Goal: Task Accomplishment & Management: Complete application form

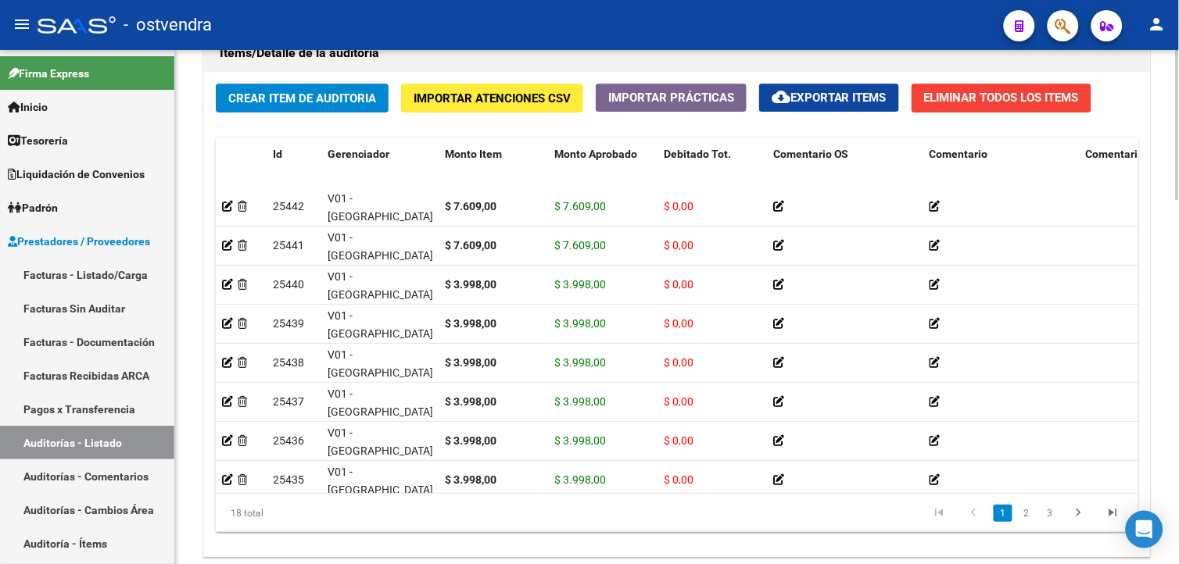
scroll to position [1249, 0]
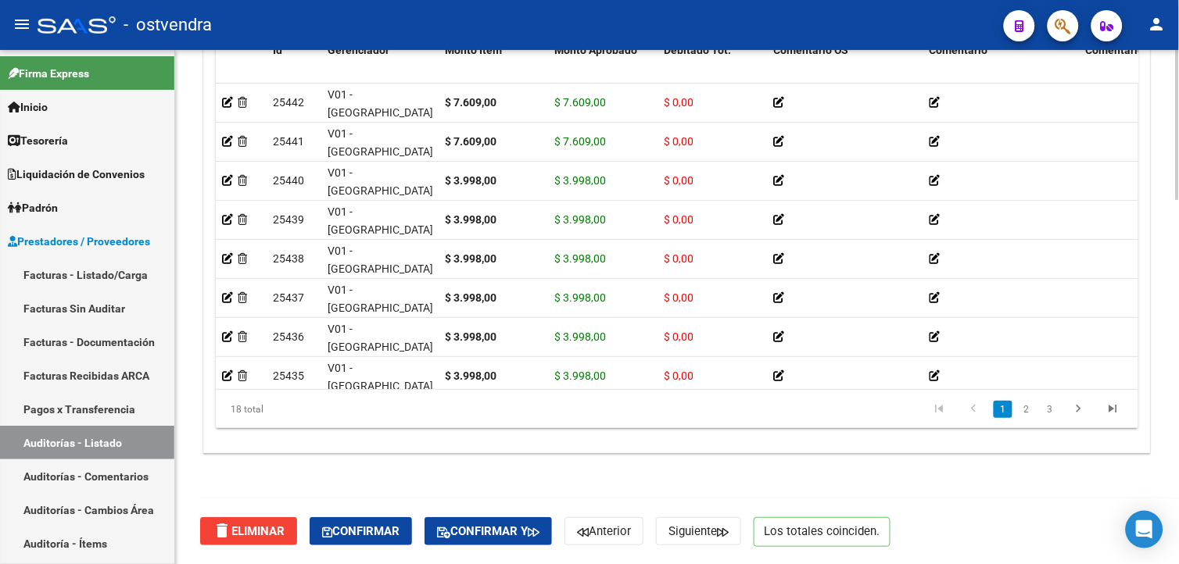
click at [1173, 564] on html "menu - ostvendra person Firma Express Inicio Calendario SSS Instructivos Contac…" at bounding box center [589, 282] width 1179 height 564
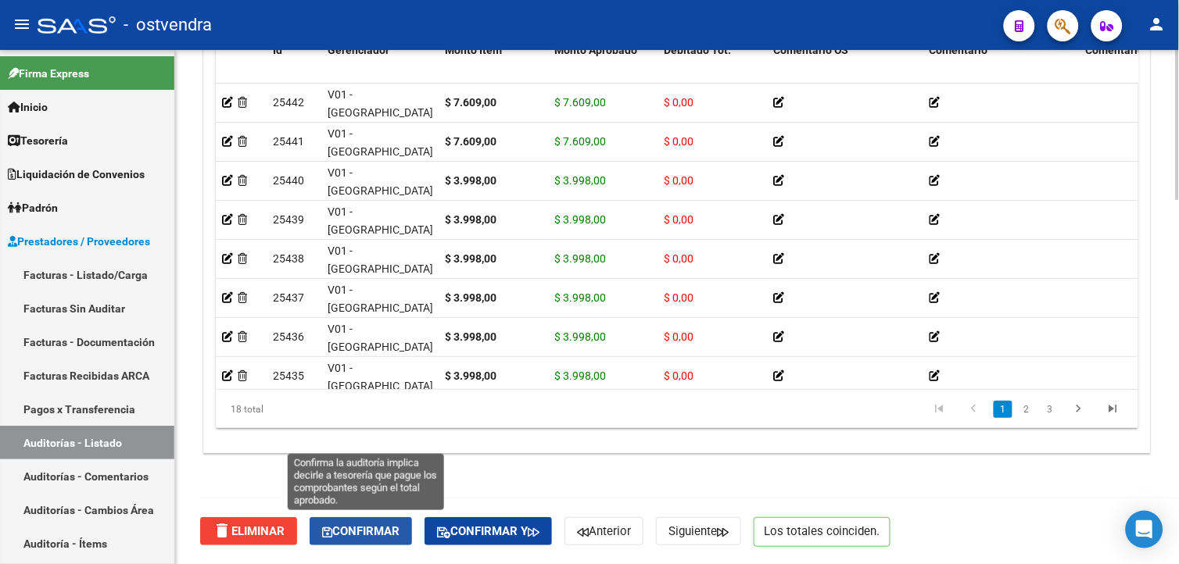
click at [400, 525] on span "Confirmar" at bounding box center [360, 532] width 77 height 14
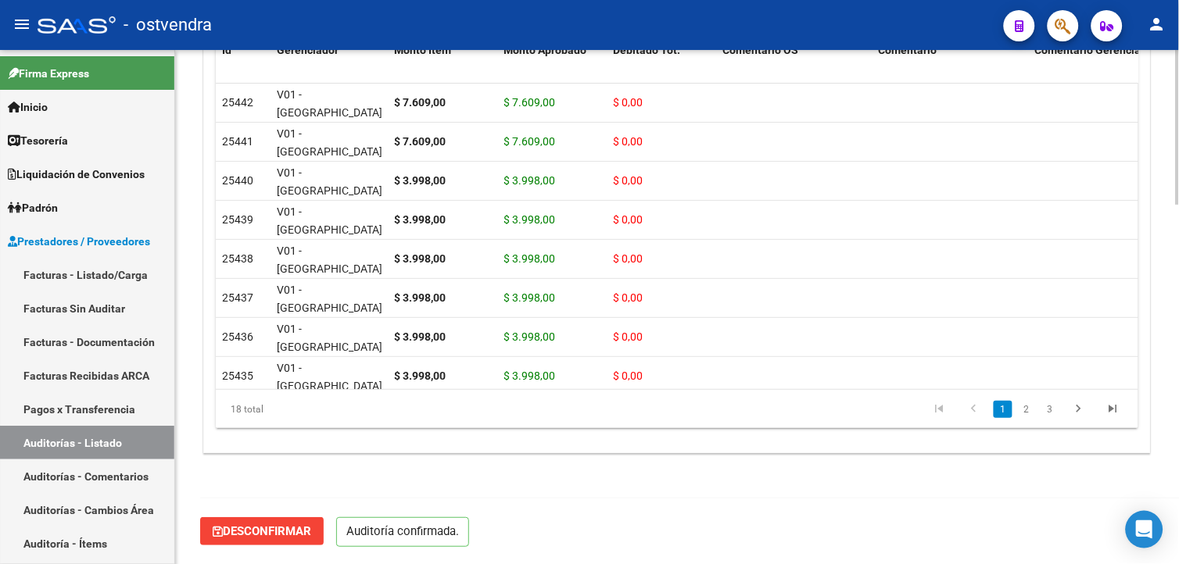
scroll to position [1194, 0]
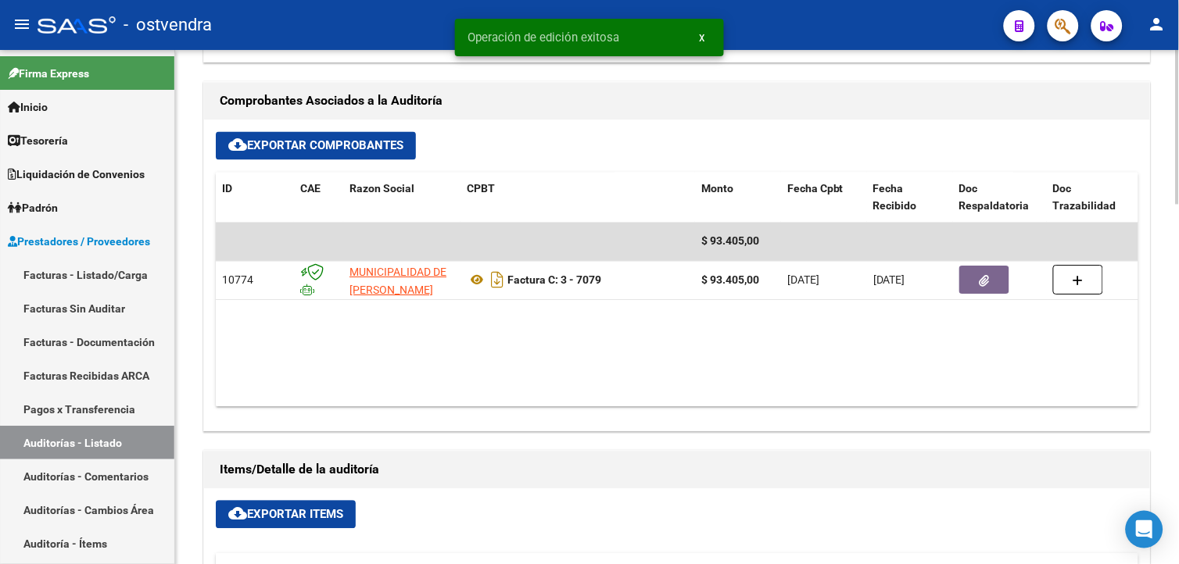
click at [1177, 281] on div at bounding box center [1178, 330] width 4 height 155
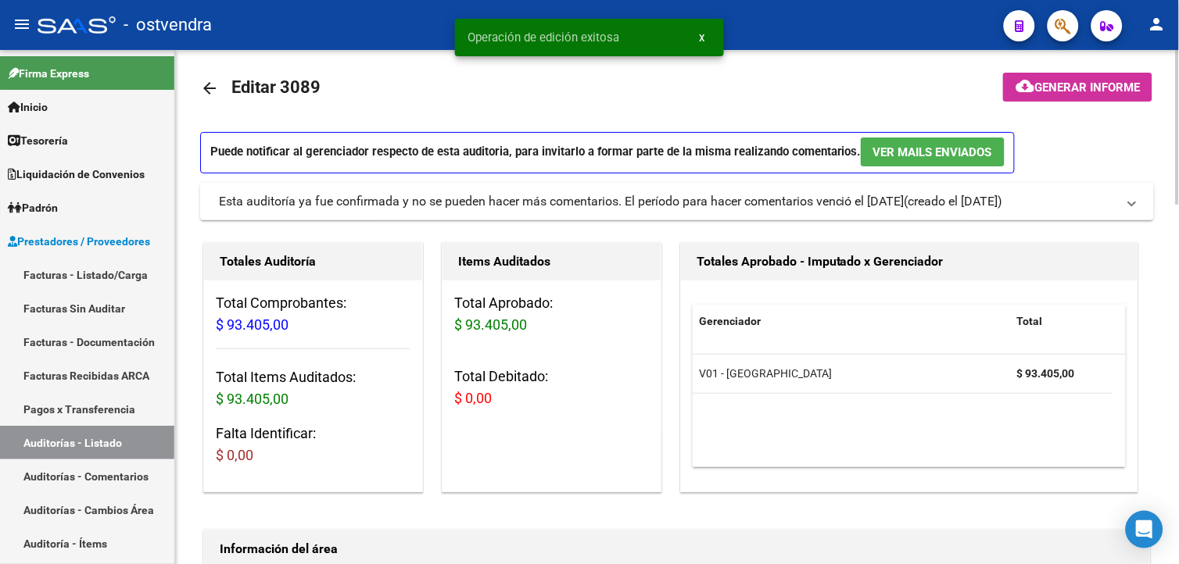
scroll to position [3, 0]
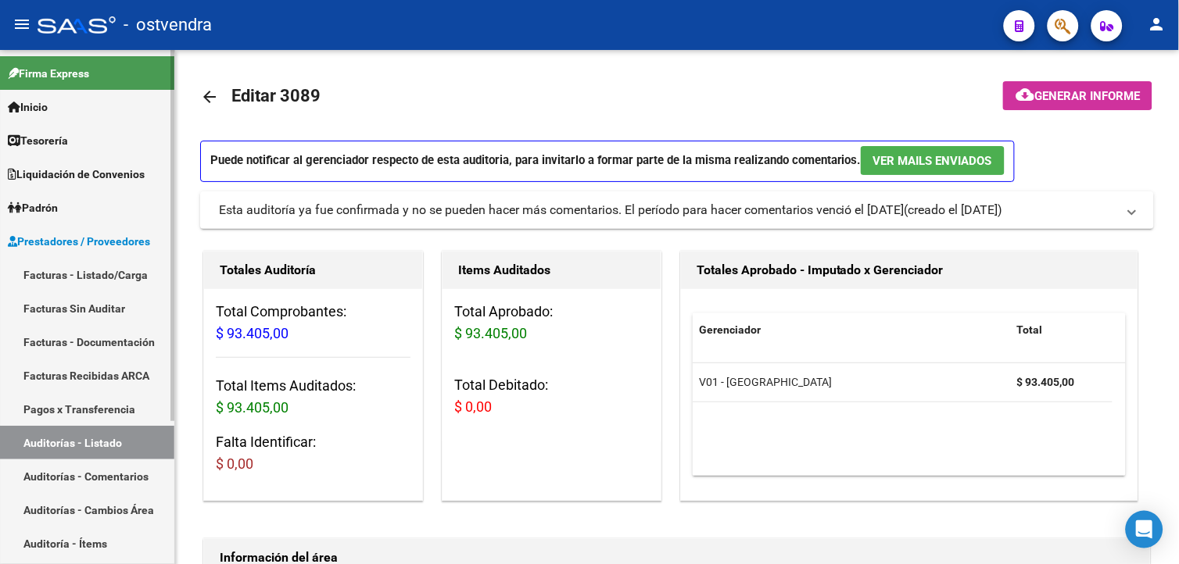
click at [126, 299] on link "Facturas Sin Auditar" at bounding box center [87, 309] width 174 height 34
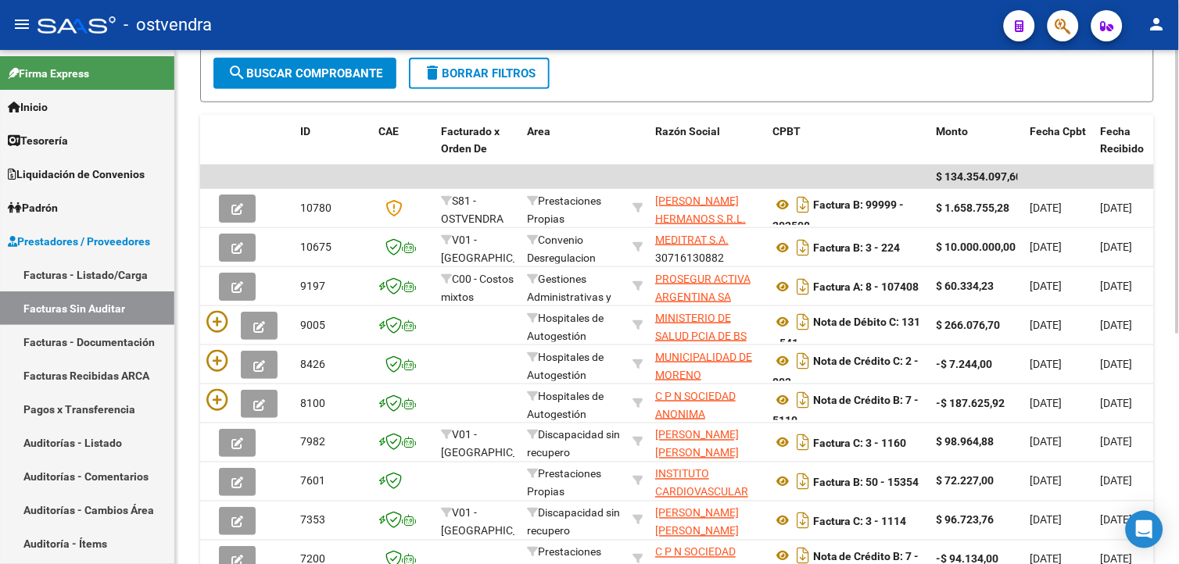
scroll to position [347, 0]
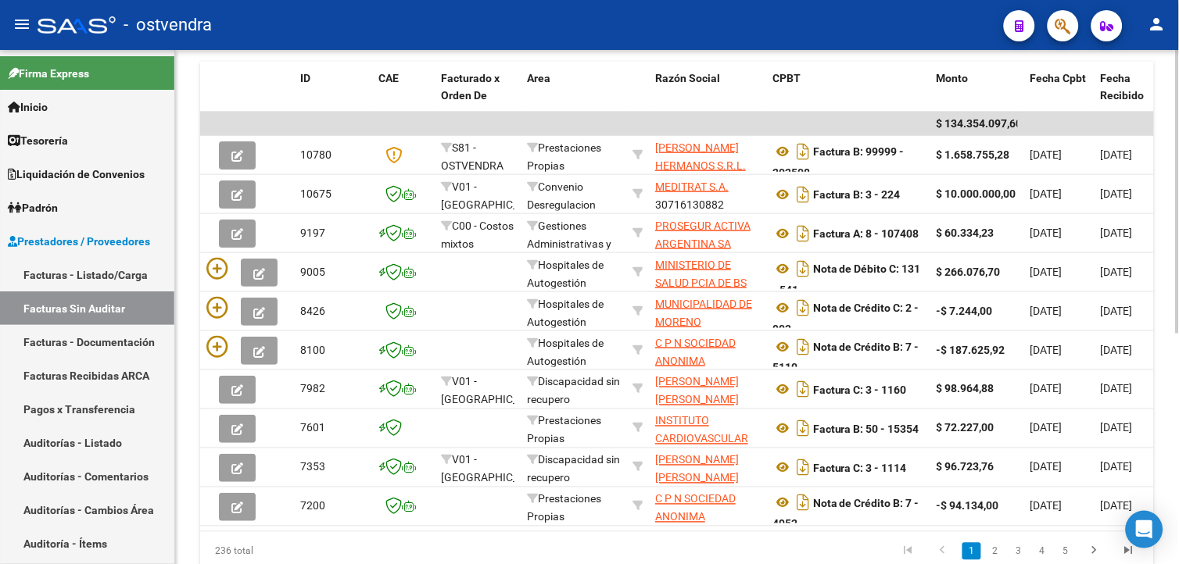
click at [1178, 387] on html "menu - ostvendra person Firma Express Inicio Calendario SSS Instructivos Contac…" at bounding box center [589, 282] width 1179 height 564
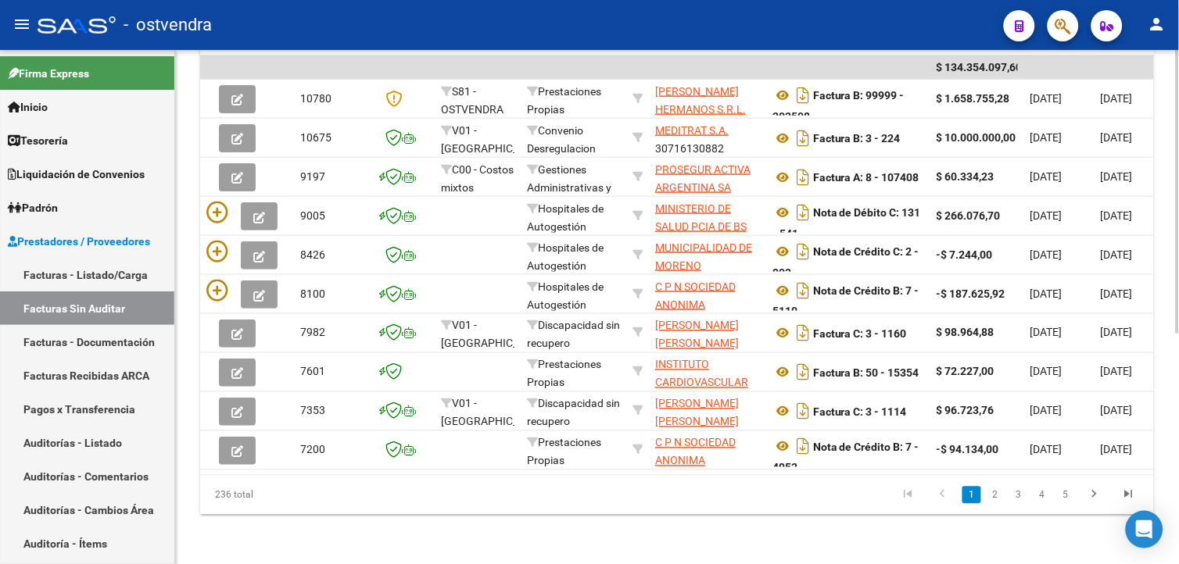
scroll to position [405, 0]
click at [1178, 425] on html "menu - ostvendra person Firma Express Inicio Calendario SSS Instructivos Contac…" at bounding box center [589, 282] width 1179 height 564
click at [991, 504] on link "2" at bounding box center [995, 494] width 19 height 17
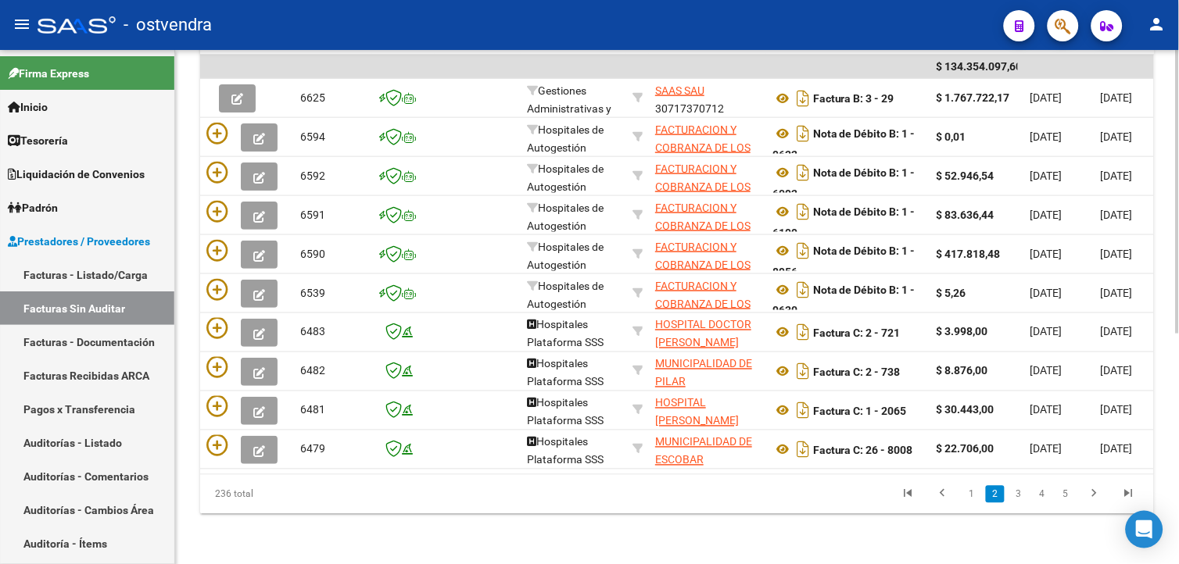
click at [1022, 504] on link "3" at bounding box center [1018, 494] width 19 height 17
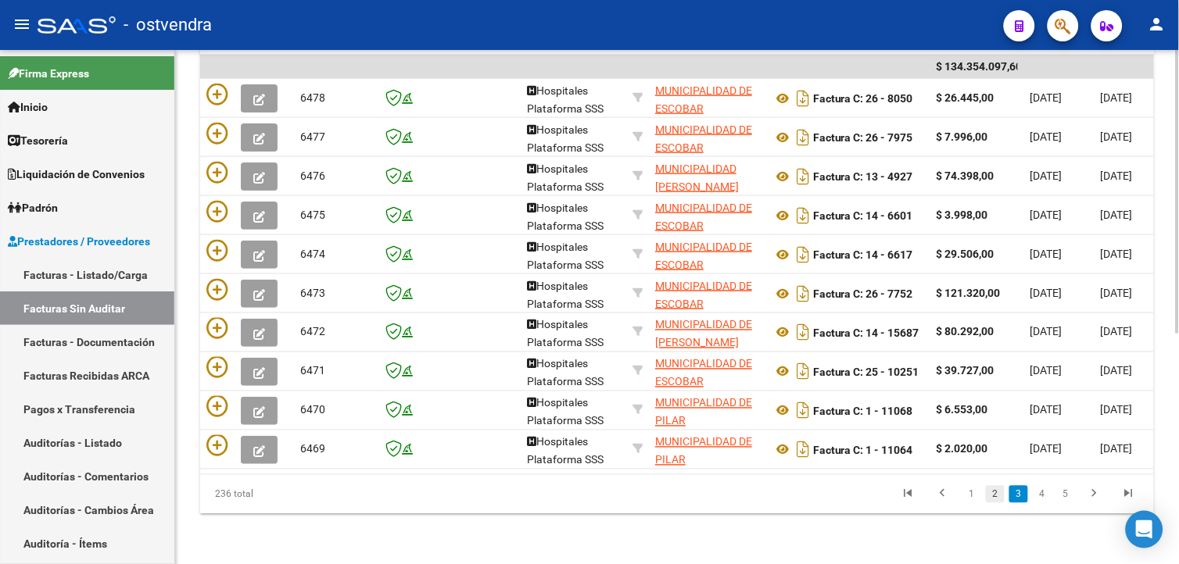
click at [1002, 504] on link "2" at bounding box center [995, 494] width 19 height 17
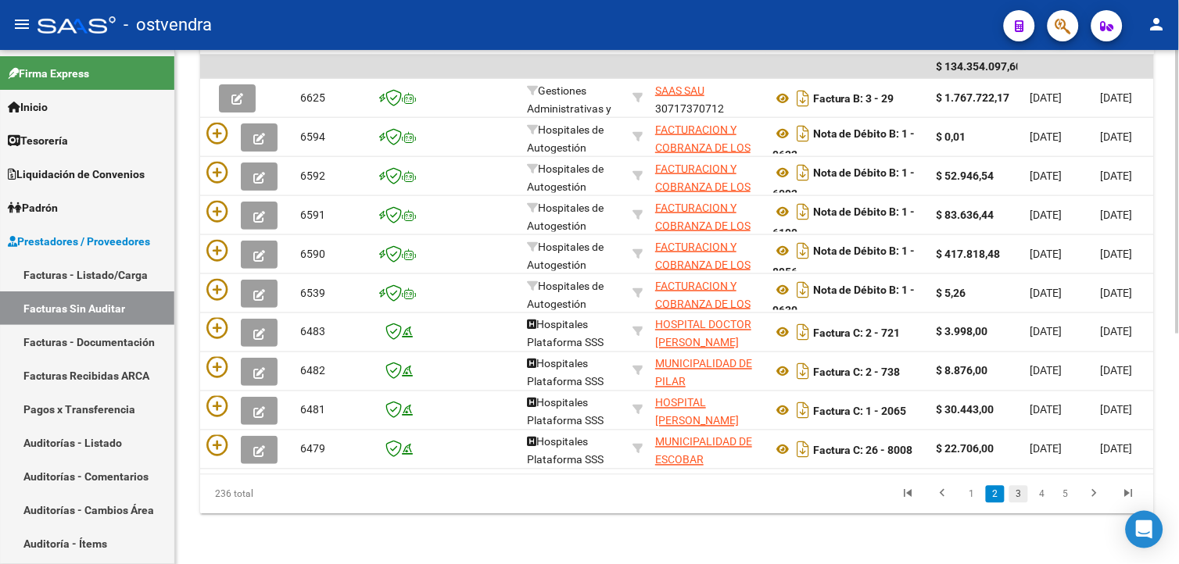
click at [1015, 504] on link "3" at bounding box center [1018, 494] width 19 height 17
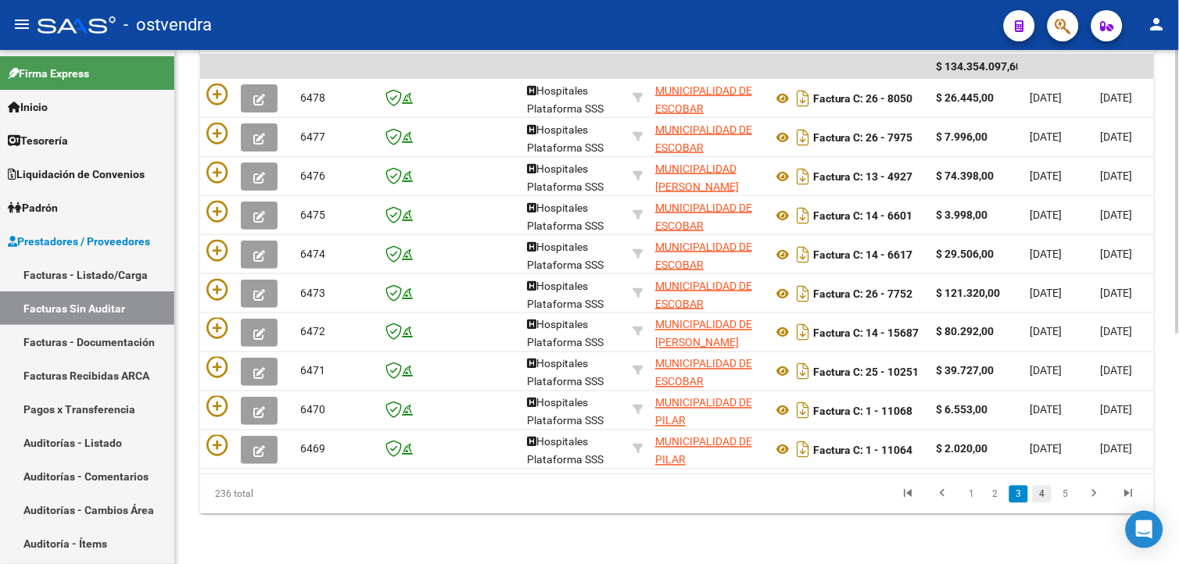
click at [1038, 498] on link "4" at bounding box center [1042, 494] width 19 height 17
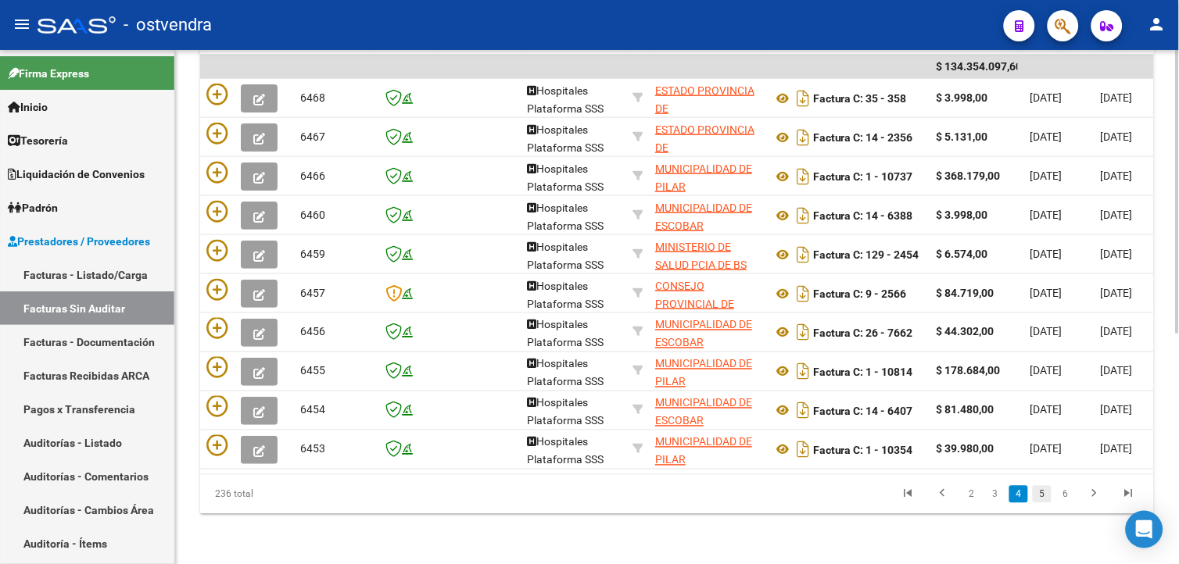
click at [1040, 504] on link "5" at bounding box center [1042, 494] width 19 height 17
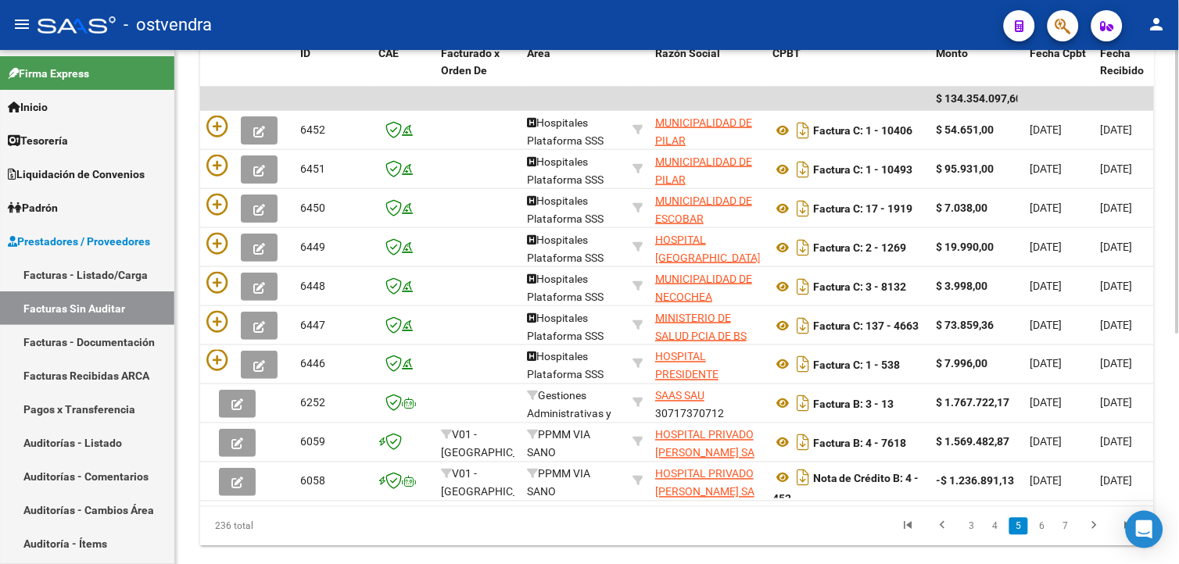
scroll to position [417, 0]
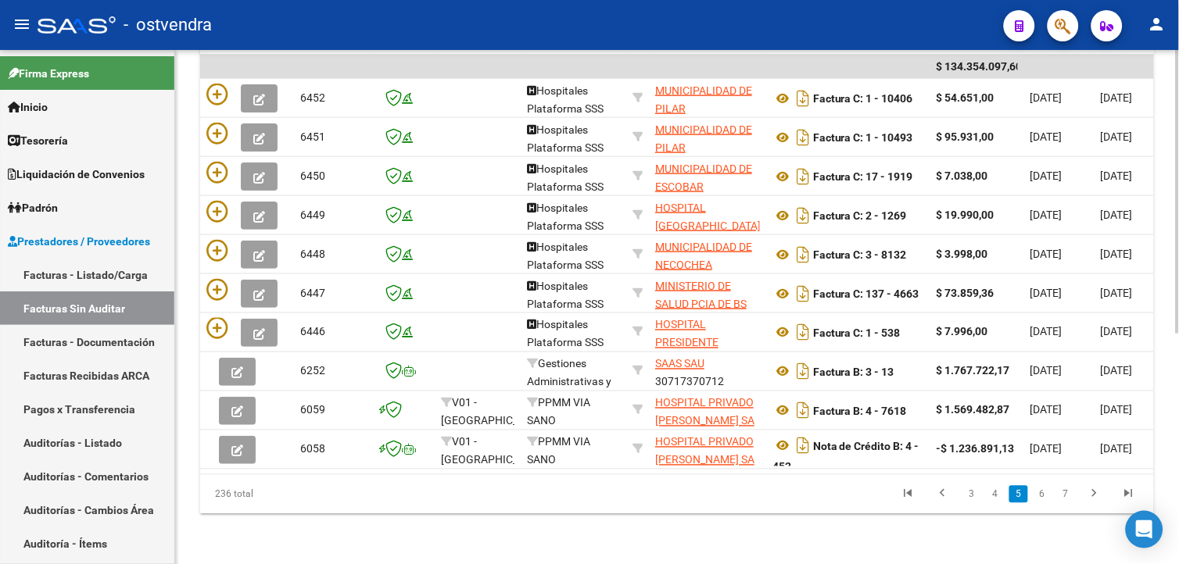
click at [1174, 433] on div "PRESTADORES -> Listado de Facturas/Comprobantes Confirmados sin Auditar cloud_d…" at bounding box center [679, 105] width 1008 height 919
click at [1034, 491] on li "6" at bounding box center [1041, 495] width 23 height 27
click at [1040, 490] on link "6" at bounding box center [1042, 494] width 19 height 17
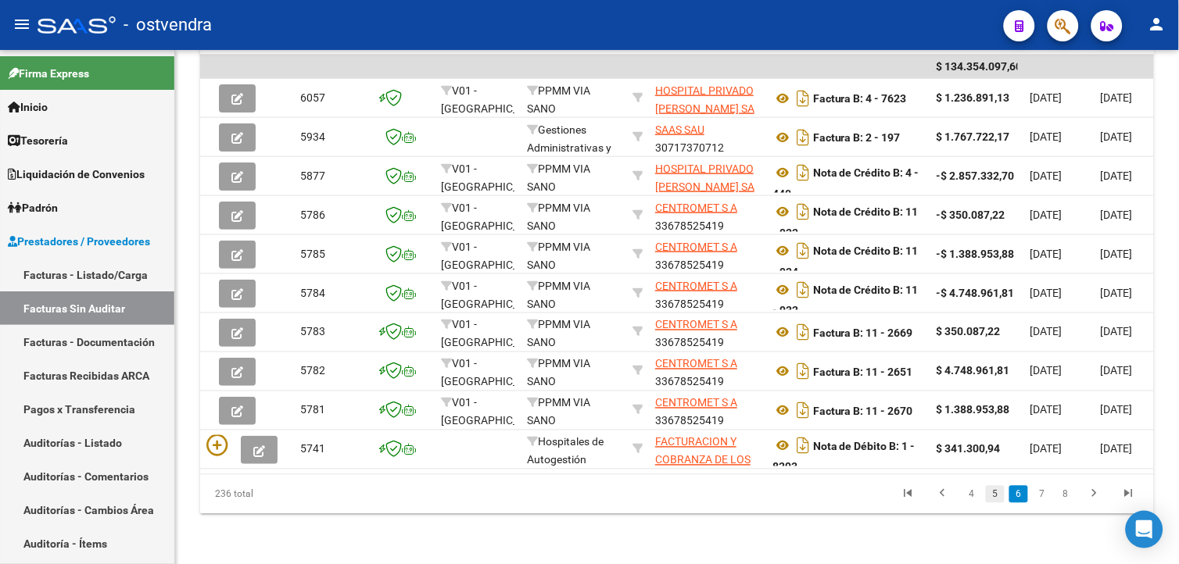
click at [993, 495] on link "5" at bounding box center [995, 494] width 19 height 17
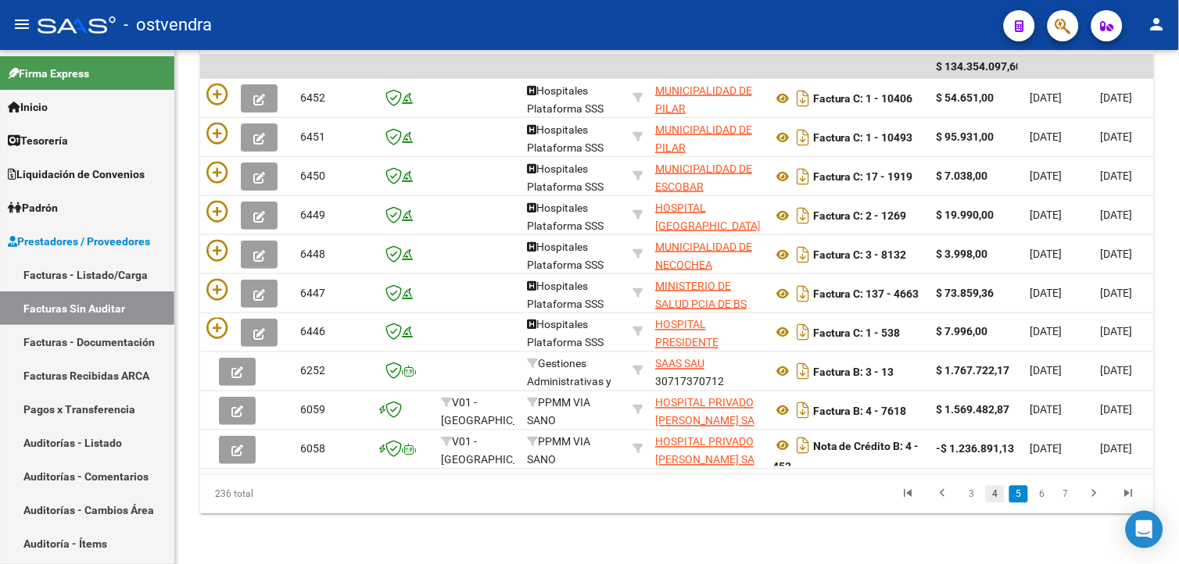
click at [995, 490] on link "4" at bounding box center [995, 494] width 19 height 17
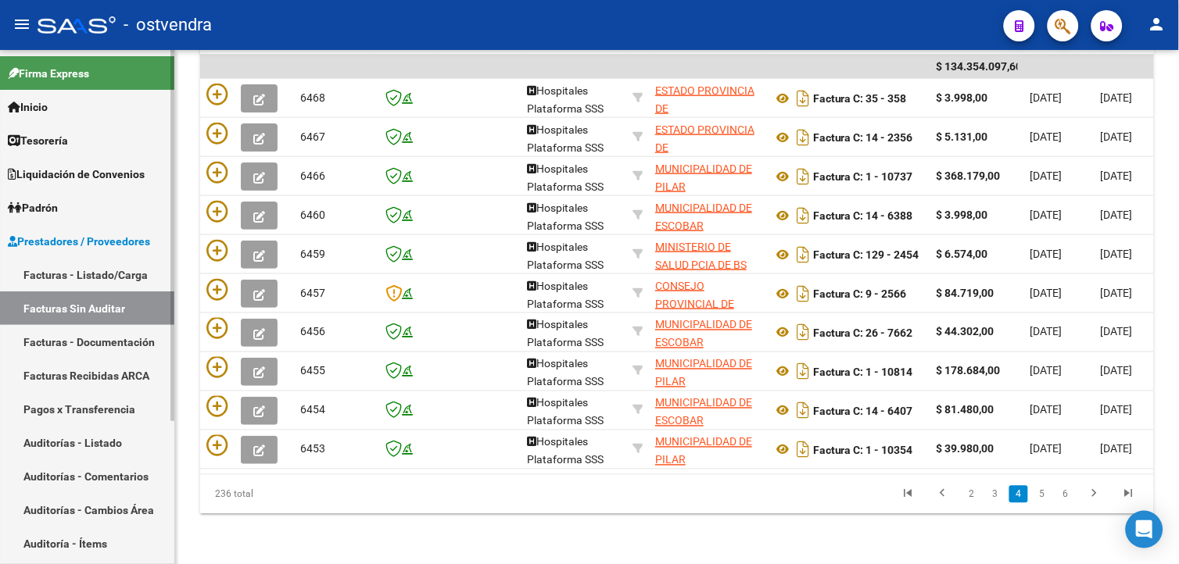
click at [103, 433] on link "Auditorías - Listado" at bounding box center [87, 443] width 174 height 34
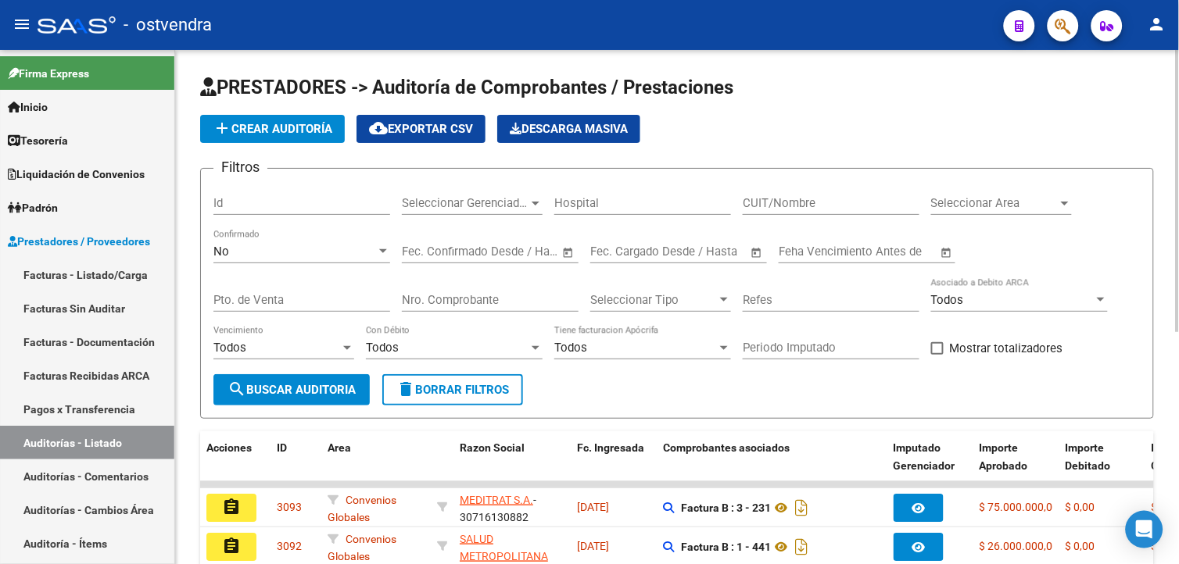
click at [534, 302] on input "Nro. Comprobante" at bounding box center [490, 300] width 177 height 14
paste input "1283"
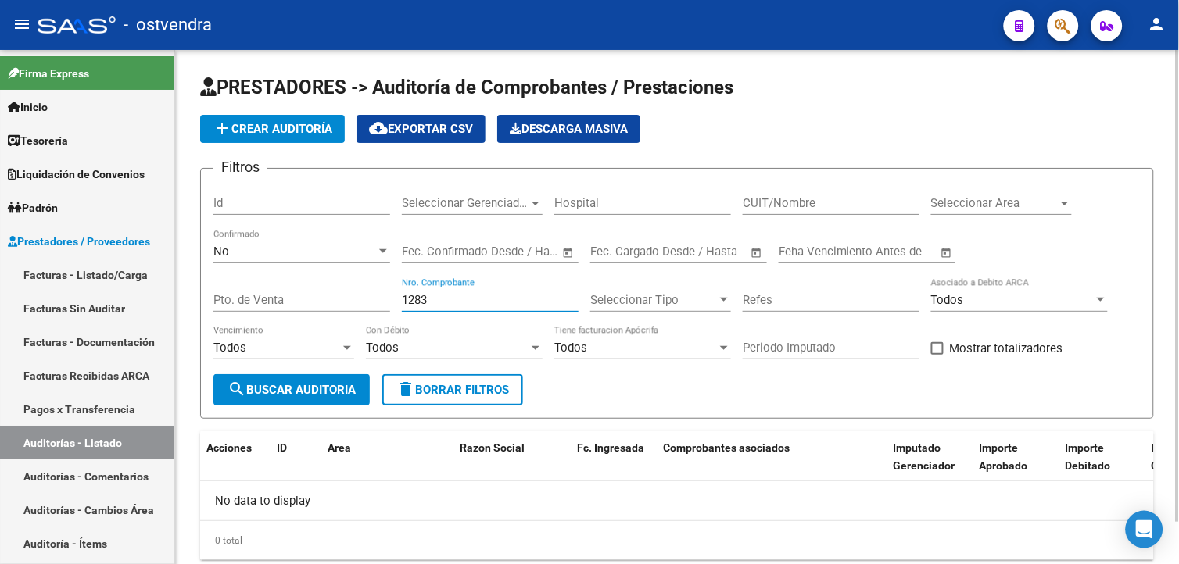
type input "1283"
click at [357, 253] on div "No" at bounding box center [294, 252] width 163 height 14
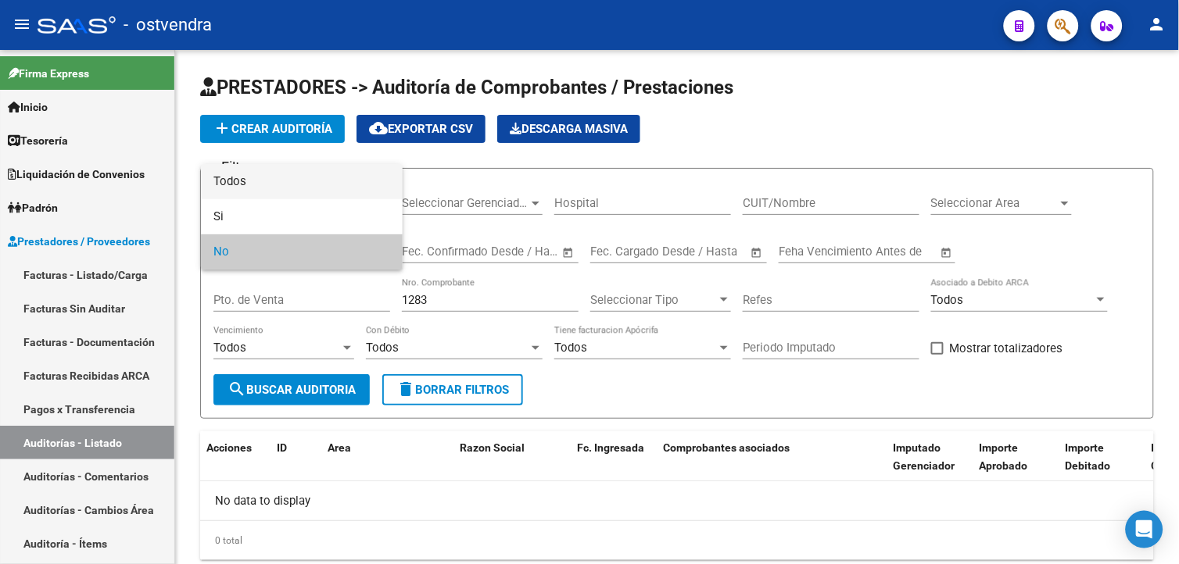
click at [349, 177] on span "Todos" at bounding box center [301, 181] width 177 height 35
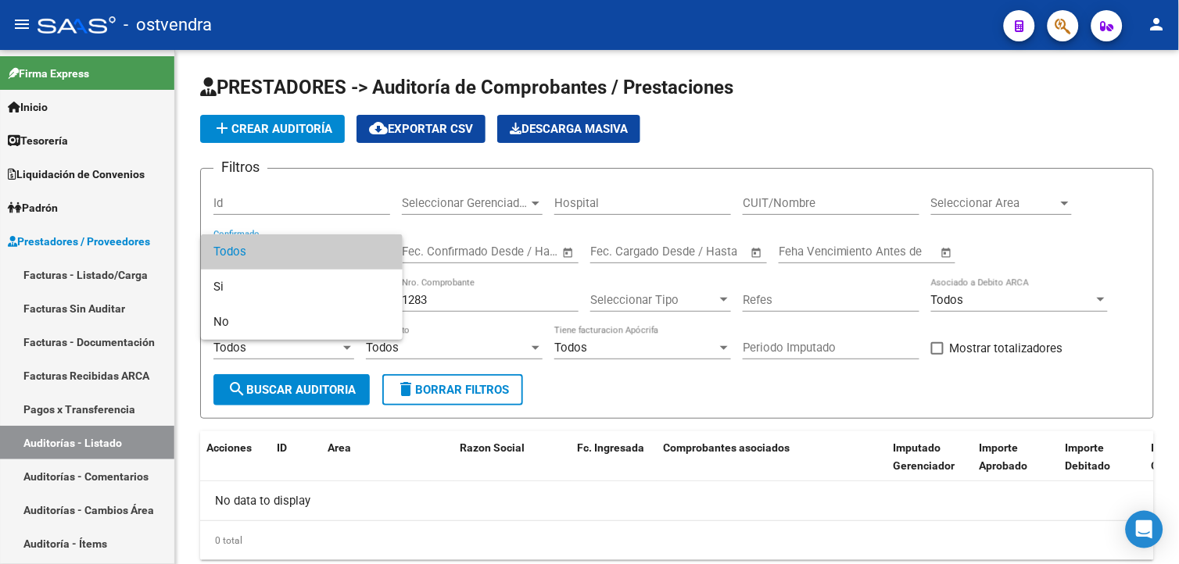
click at [238, 493] on div at bounding box center [589, 282] width 1179 height 564
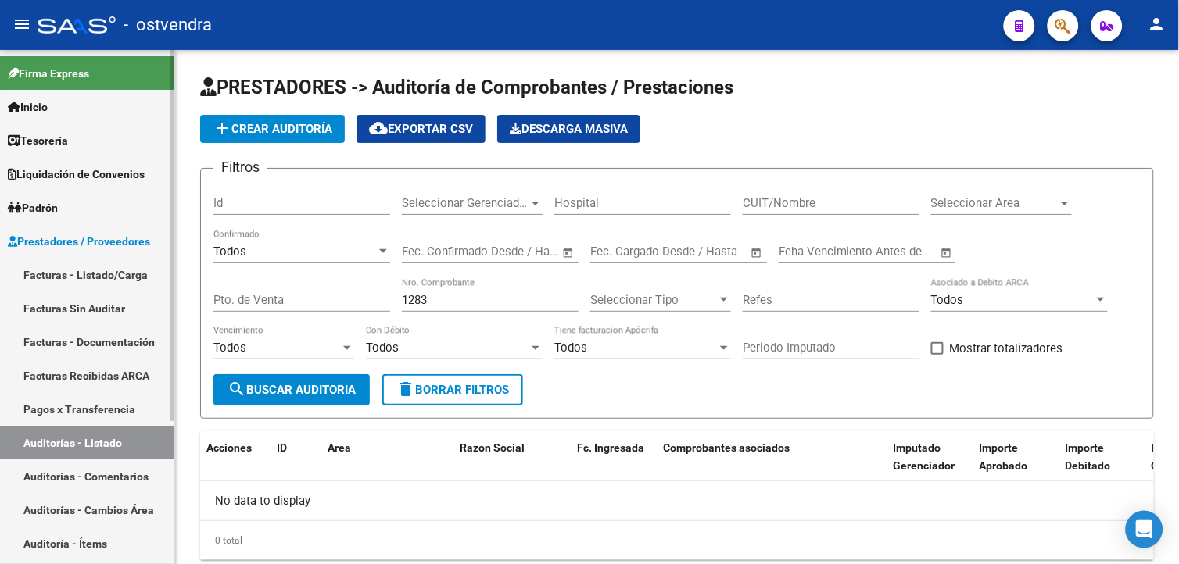
click at [92, 292] on link "Facturas Sin Auditar" at bounding box center [87, 309] width 174 height 34
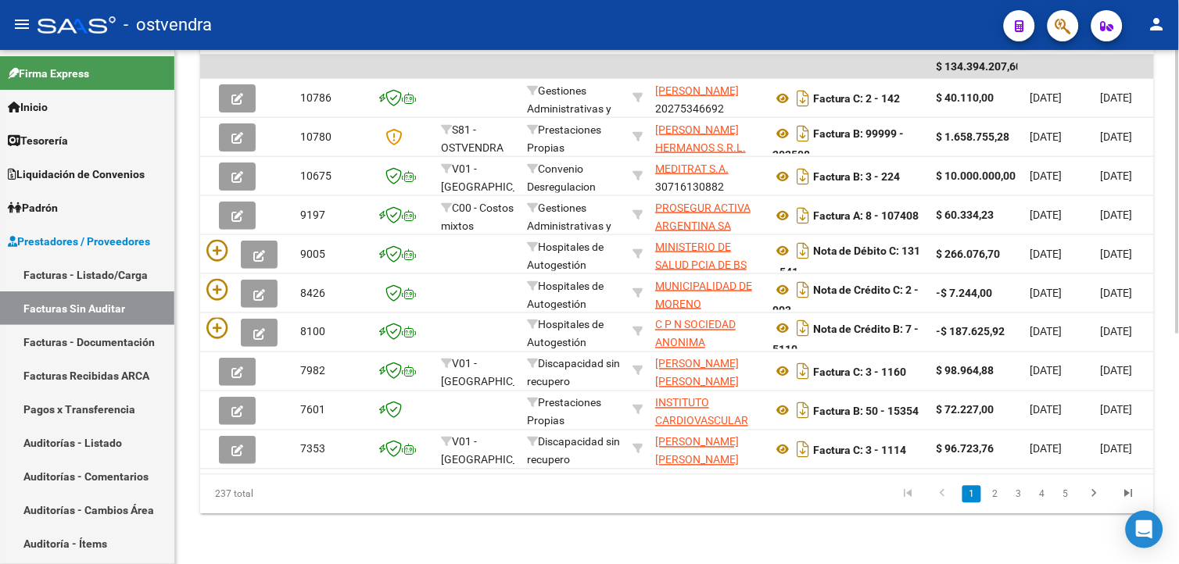
scroll to position [417, 0]
click at [1177, 471] on div at bounding box center [1178, 423] width 4 height 284
click at [1012, 489] on link "3" at bounding box center [1018, 494] width 19 height 17
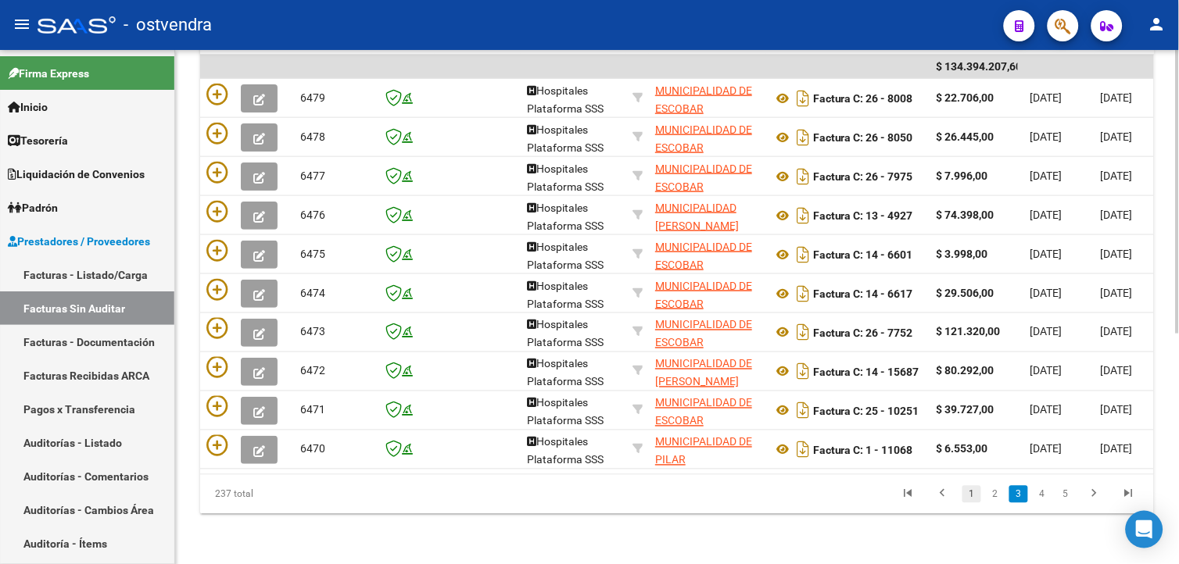
click at [973, 497] on link "1" at bounding box center [971, 494] width 19 height 17
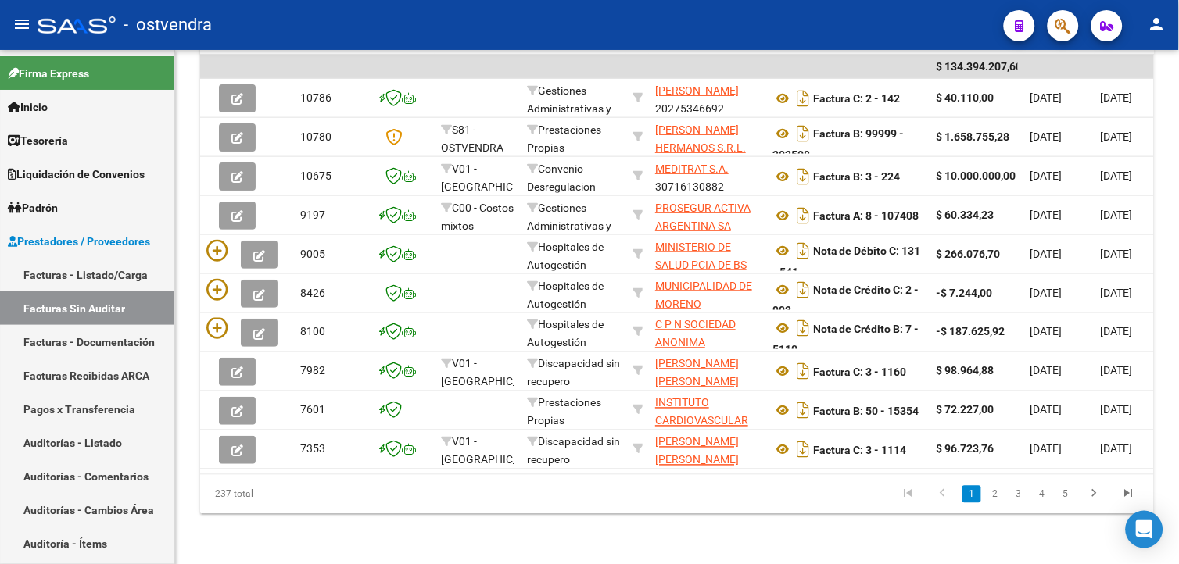
click at [997, 505] on li "2" at bounding box center [995, 495] width 23 height 27
click at [995, 504] on li "2" at bounding box center [995, 495] width 23 height 27
click at [994, 501] on link "2" at bounding box center [995, 494] width 19 height 17
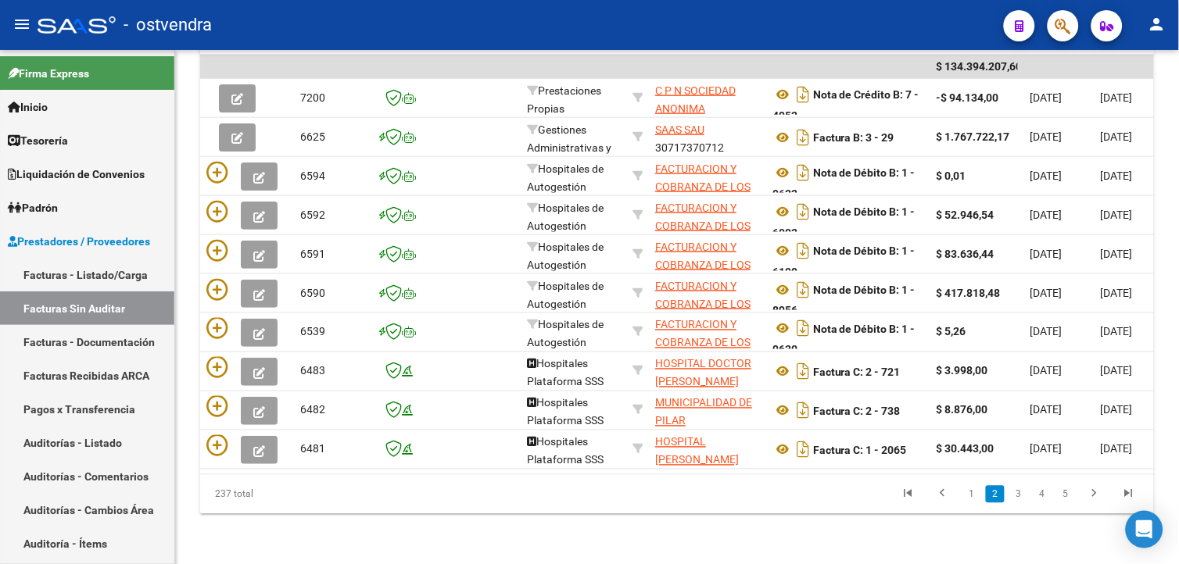
click at [1019, 489] on link "3" at bounding box center [1018, 494] width 19 height 17
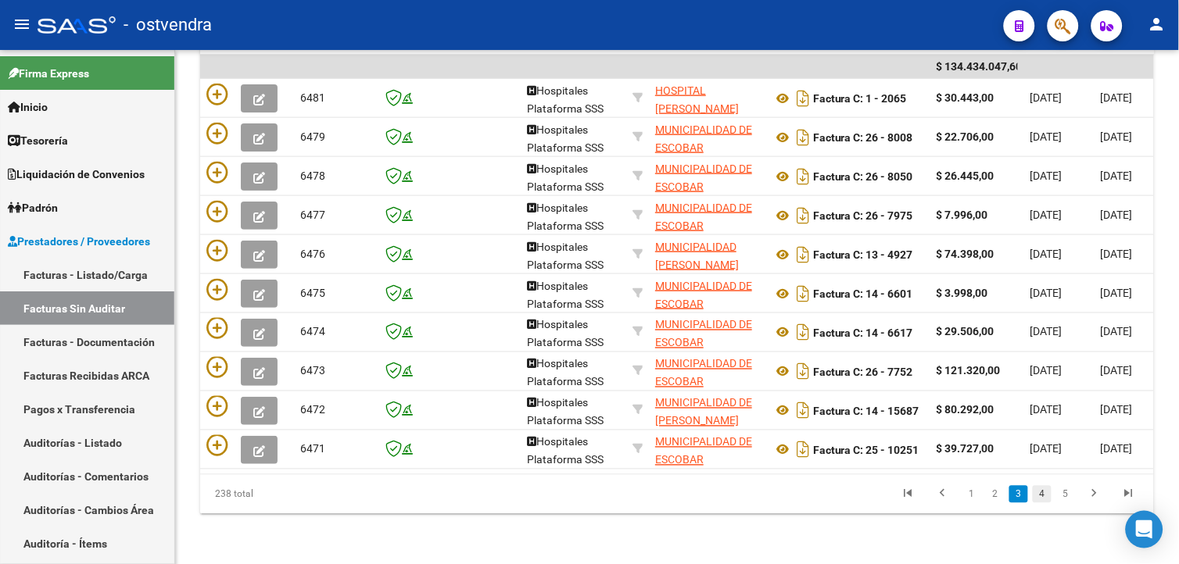
click at [1034, 498] on link "4" at bounding box center [1042, 494] width 19 height 17
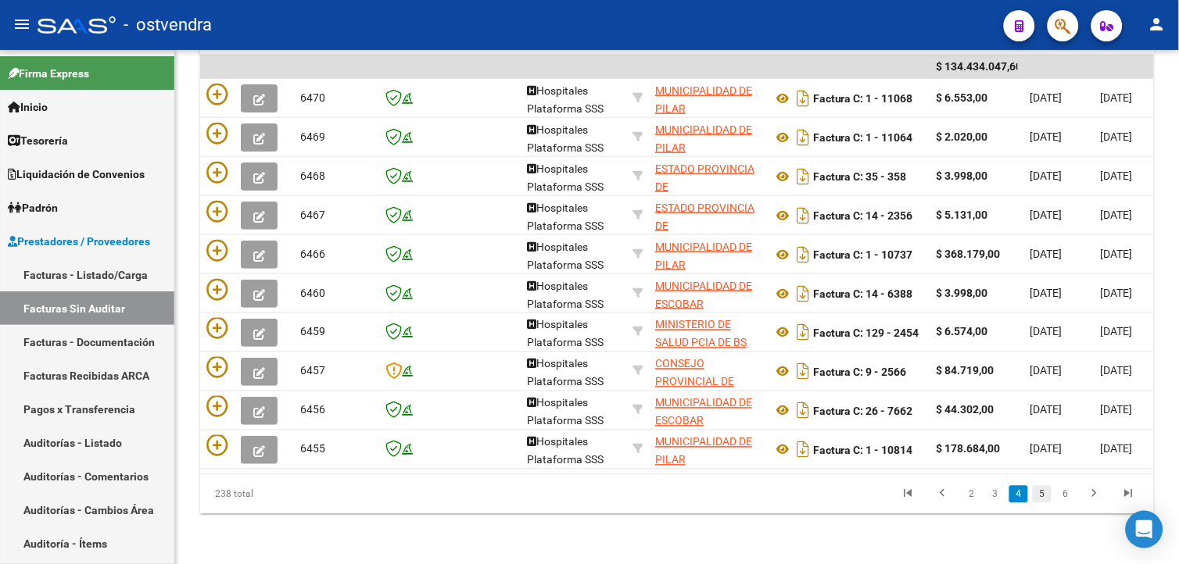
click at [1050, 487] on link "5" at bounding box center [1042, 494] width 19 height 17
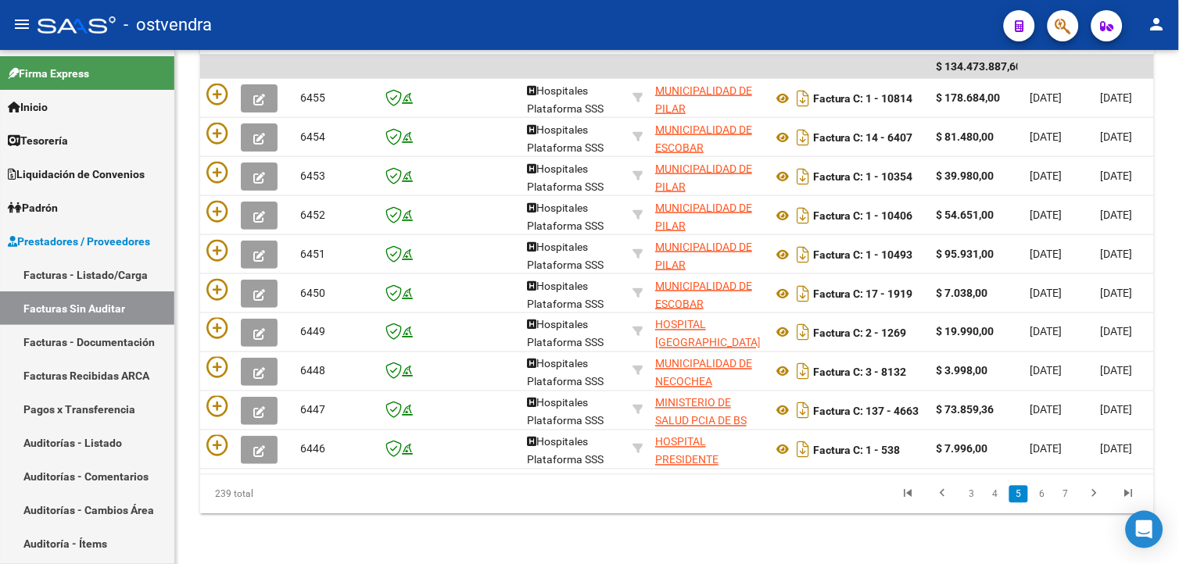
click at [1050, 487] on link "6" at bounding box center [1042, 494] width 19 height 17
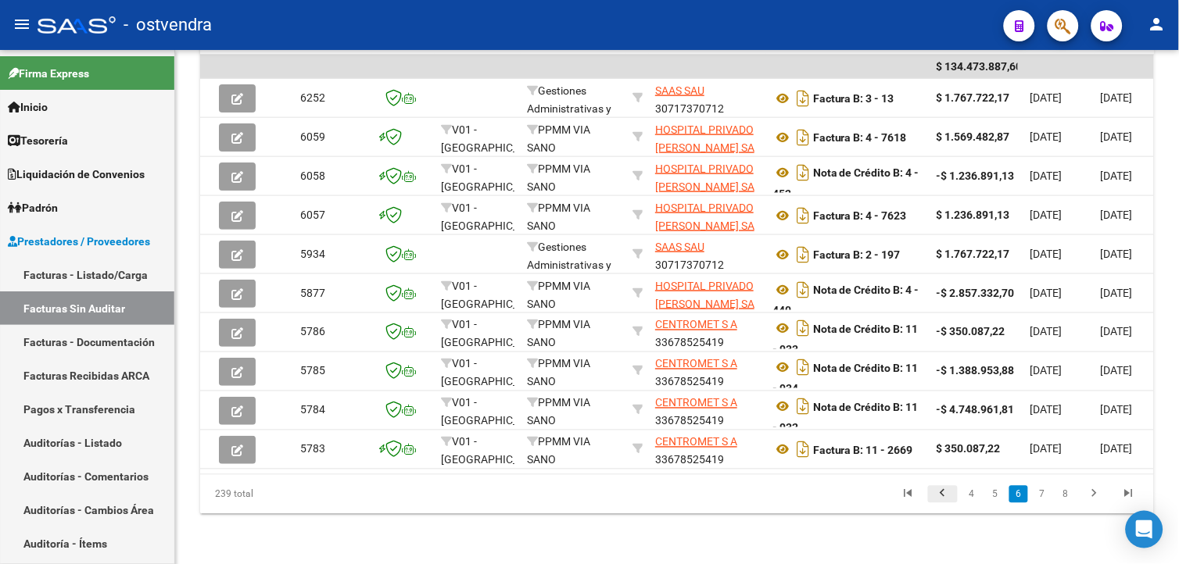
click at [943, 493] on icon "go to previous page" at bounding box center [943, 496] width 20 height 19
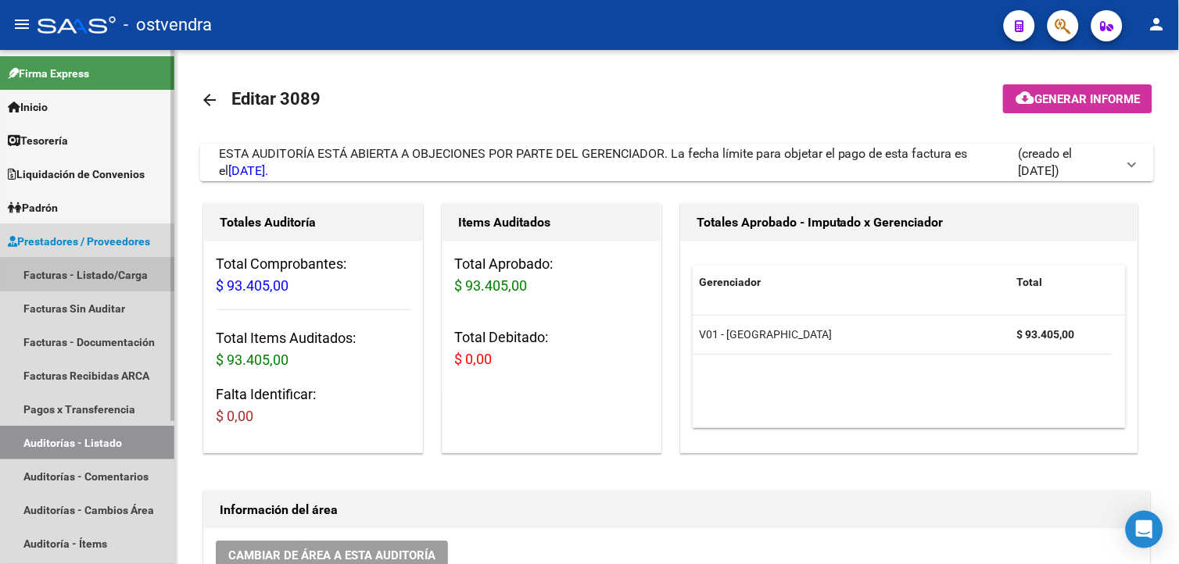
click at [117, 271] on link "Facturas - Listado/Carga" at bounding box center [87, 275] width 174 height 34
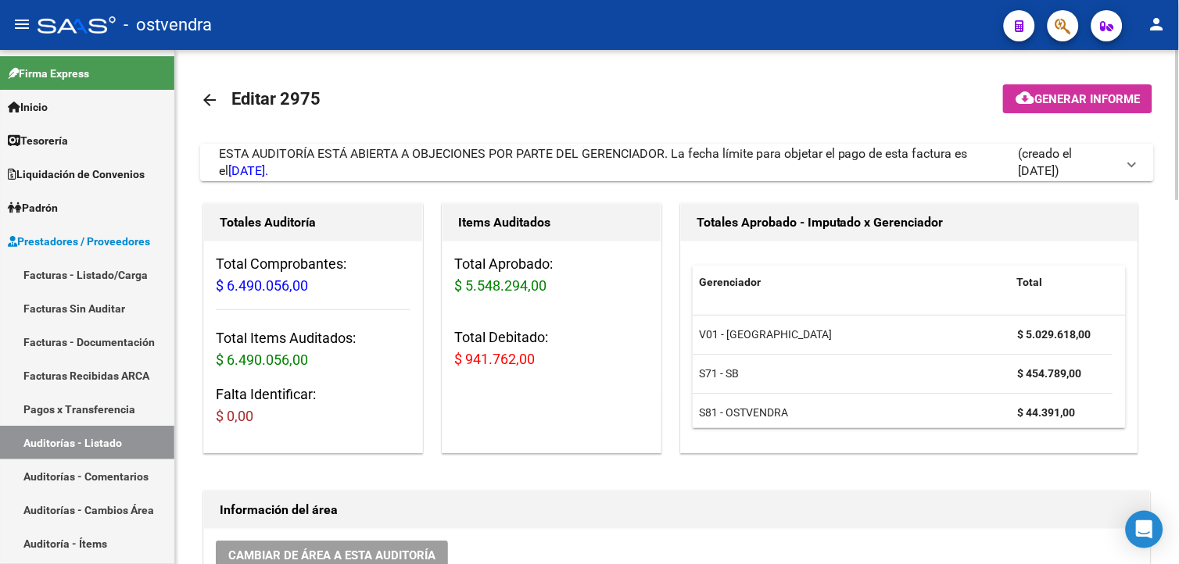
click at [679, 156] on span "ESTA AUDITORÍA ESTÁ ABIERTA A OBJECIONES POR PARTE DEL GERENCIADOR. La fecha lí…" at bounding box center [593, 162] width 749 height 32
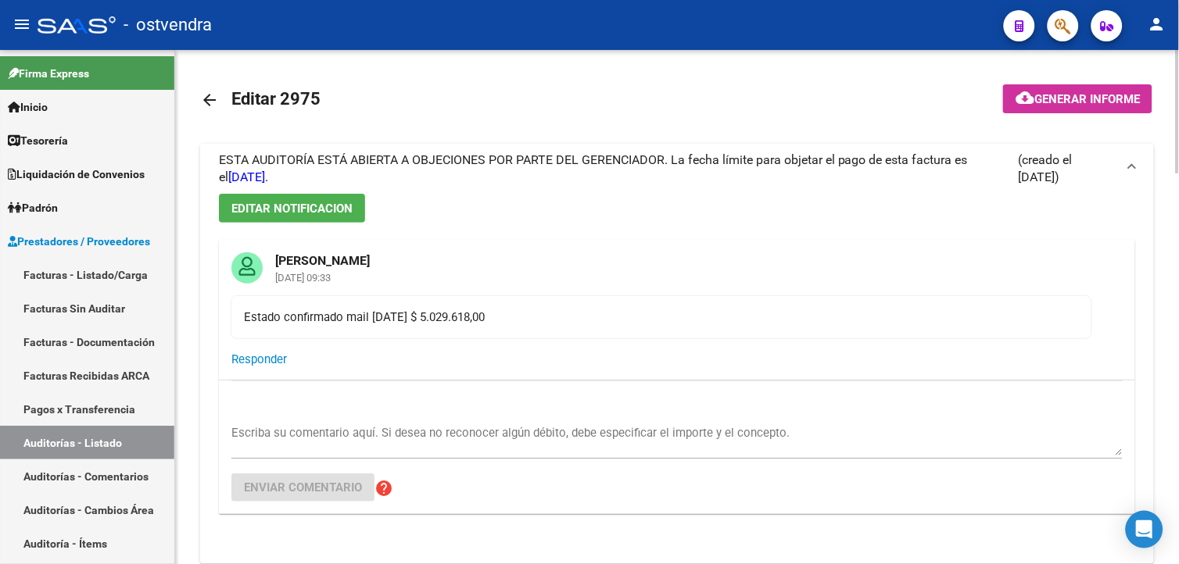
click at [679, 156] on span "ESTA AUDITORÍA ESTÁ ABIERTA A OBJECIONES POR PARTE DEL GERENCIADOR. La fecha lí…" at bounding box center [593, 168] width 749 height 32
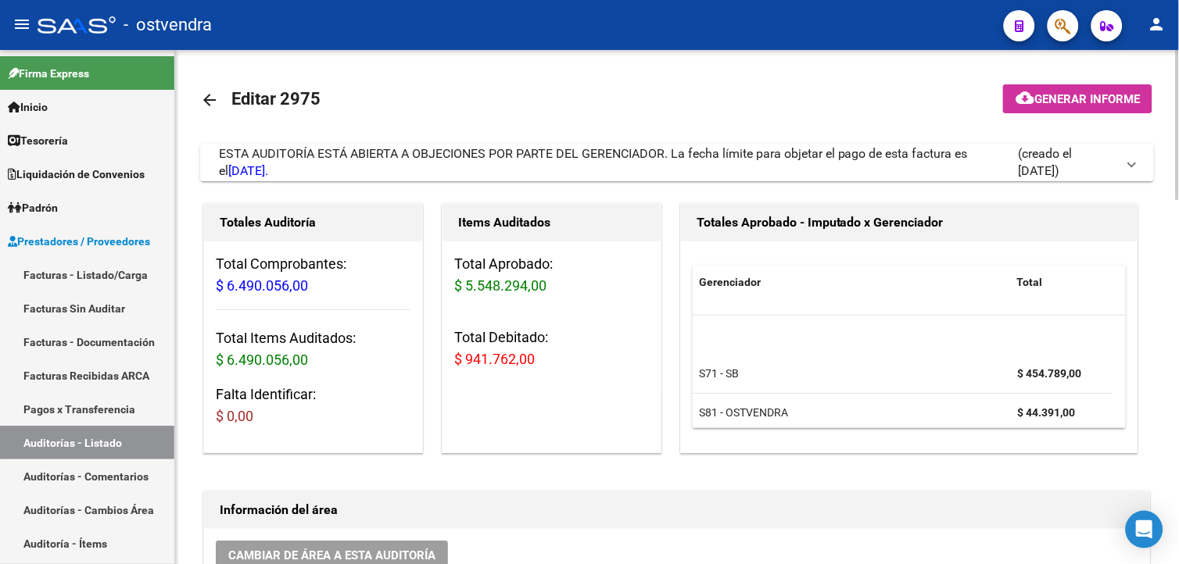
scroll to position [48, 0]
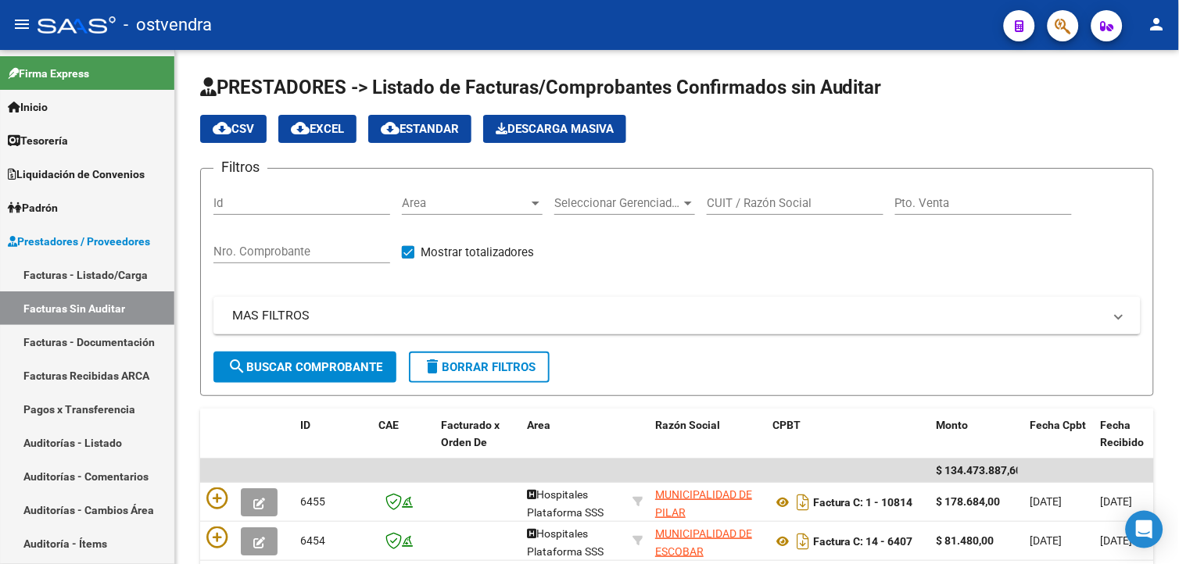
scroll to position [417, 0]
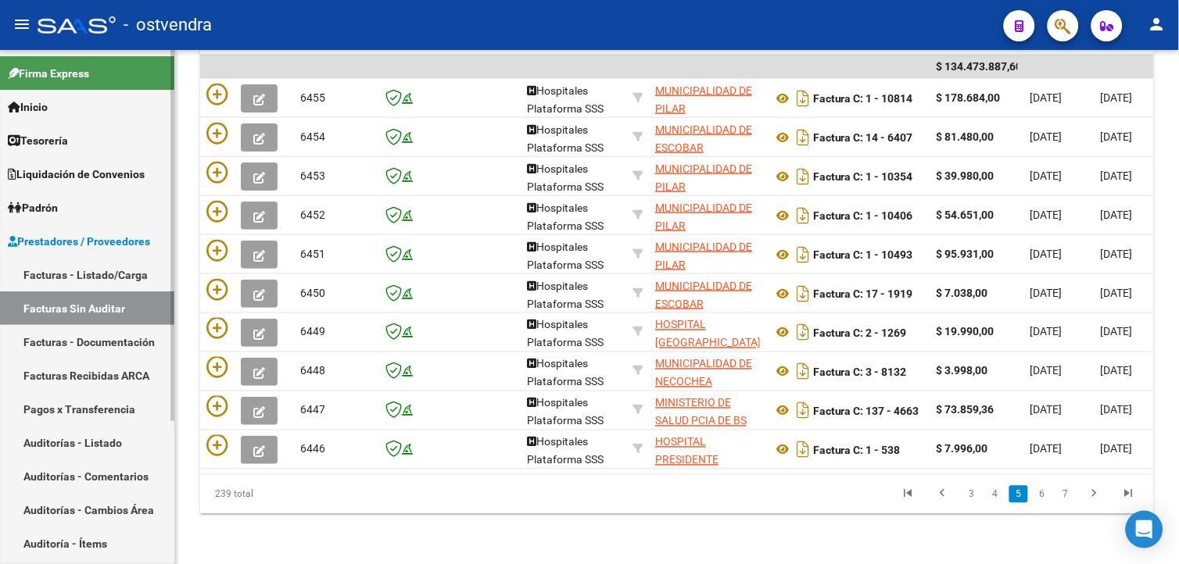
click at [150, 266] on link "Facturas - Listado/Carga" at bounding box center [87, 275] width 174 height 34
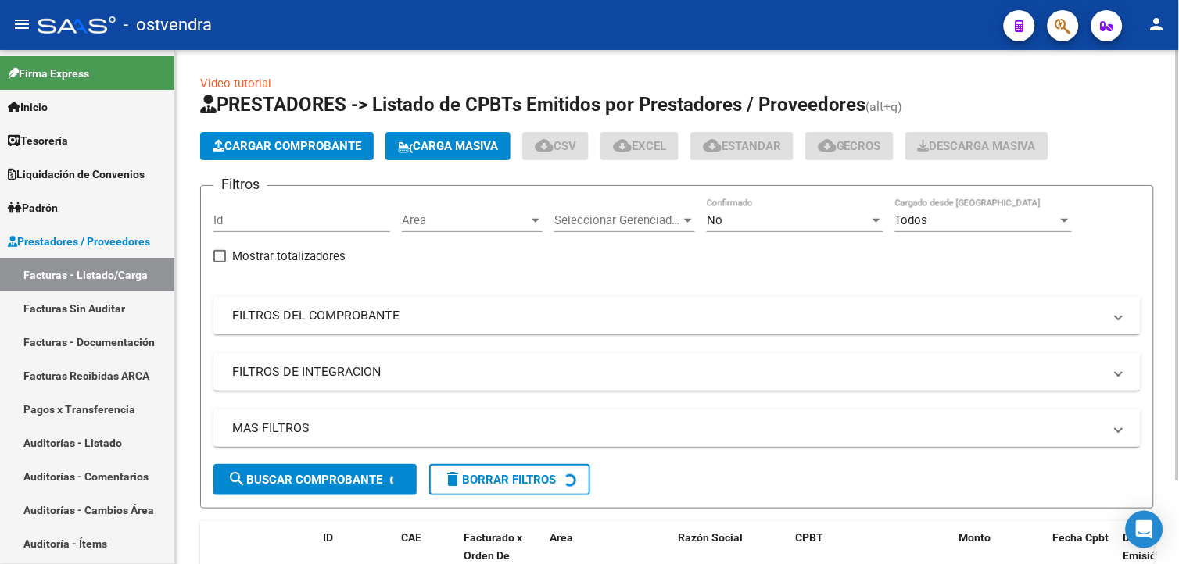
click at [286, 159] on button "Cargar Comprobante" at bounding box center [287, 146] width 174 height 28
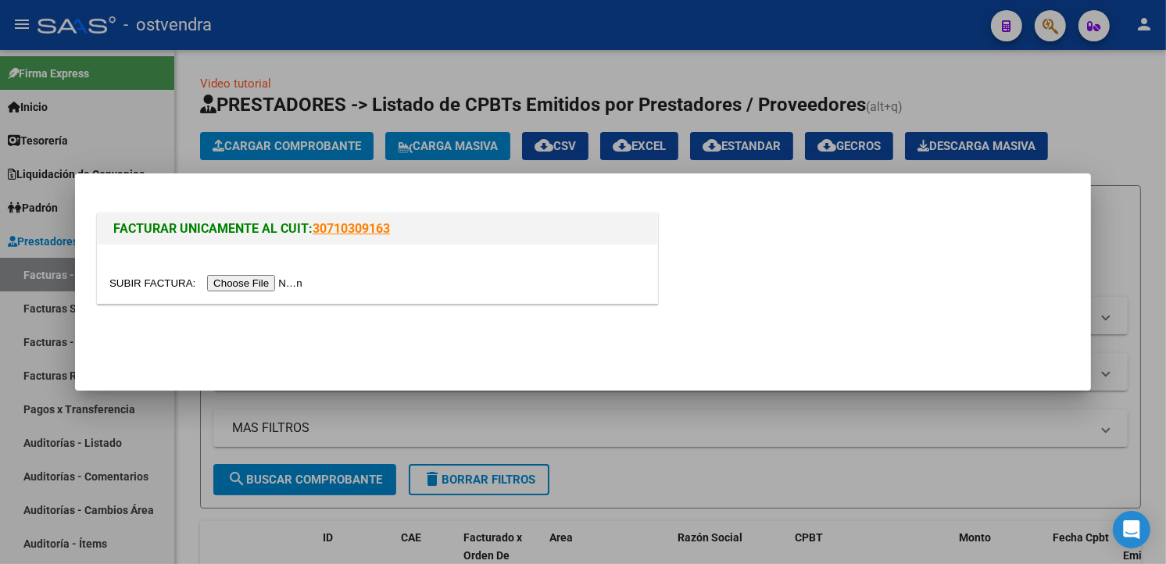
click at [262, 278] on input "file" at bounding box center [208, 283] width 198 height 16
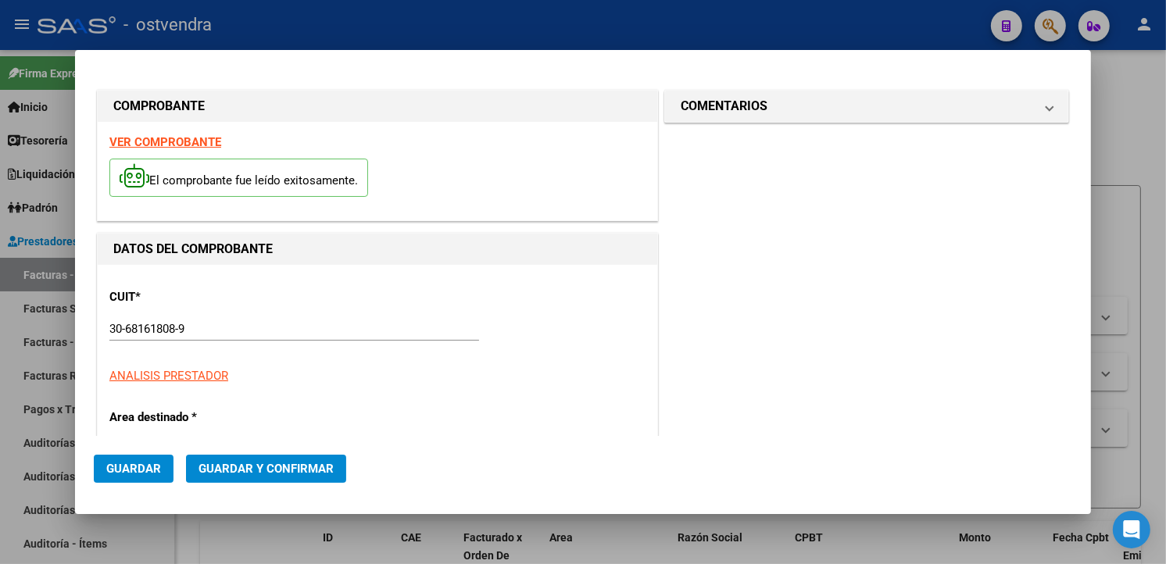
type input "2025-10-27"
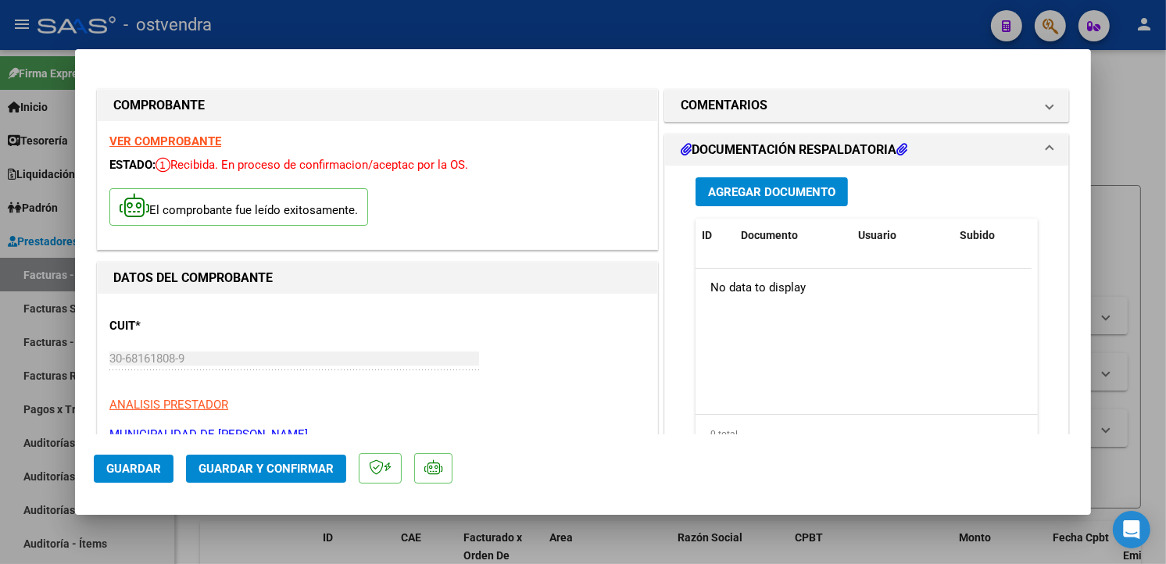
click at [826, 192] on span "Agregar Documento" at bounding box center [771, 192] width 127 height 14
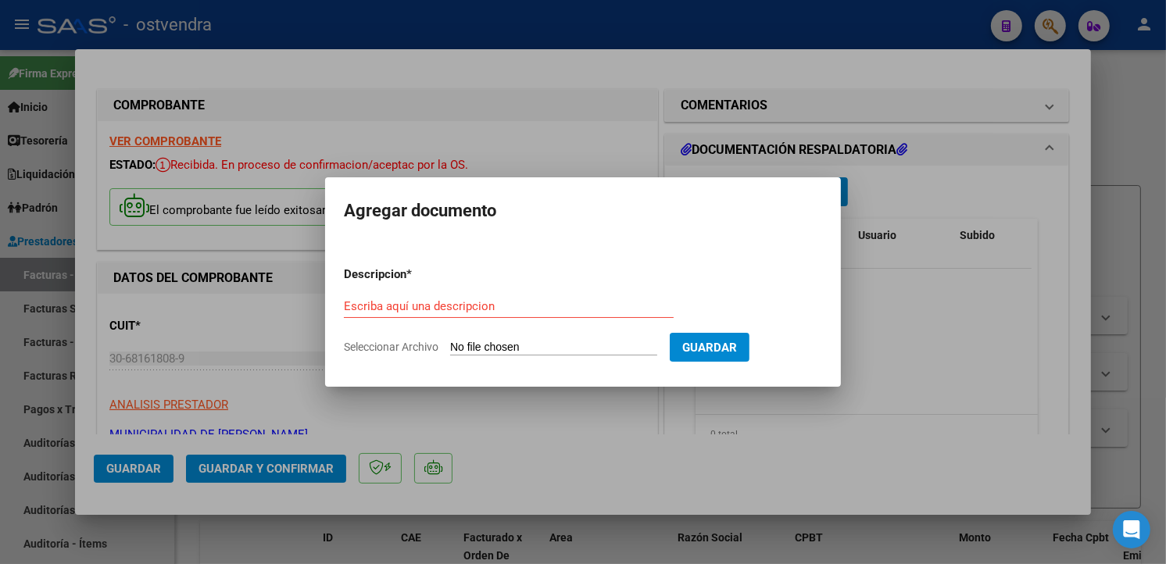
click at [526, 347] on input "Seleccionar Archivo" at bounding box center [553, 348] width 207 height 15
type input "C:\fakepath\doc resp 22415.pdf"
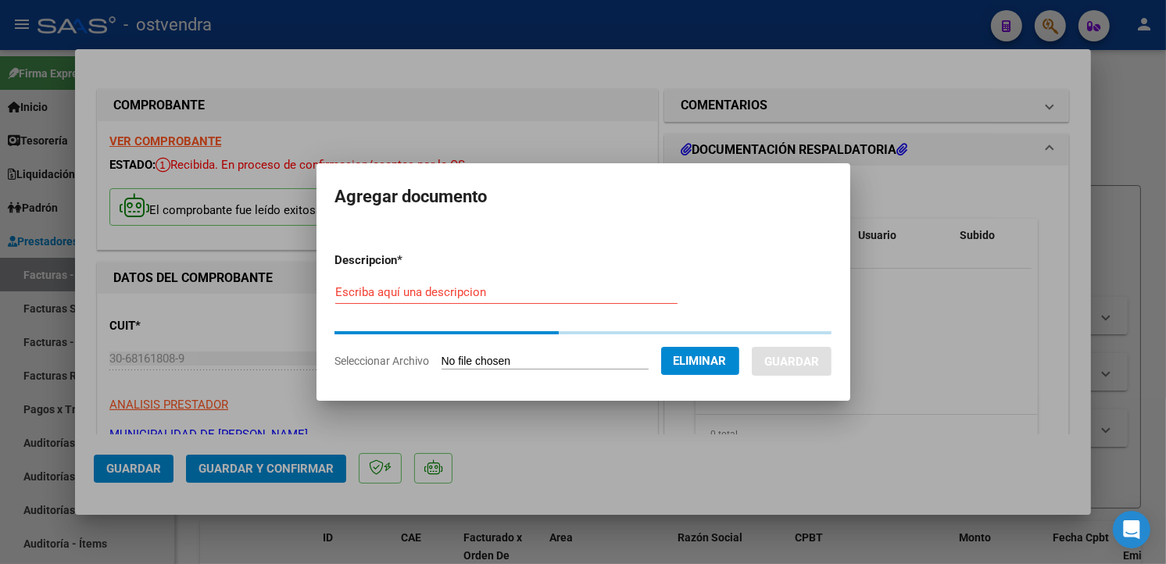
click at [610, 275] on form "Descripcion * Escriba aquí una descripcion Seleccionar Archivo Eliminar Guardar" at bounding box center [583, 311] width 496 height 142
click at [606, 286] on input "Escriba aquí una descripcion" at bounding box center [506, 292] width 342 height 14
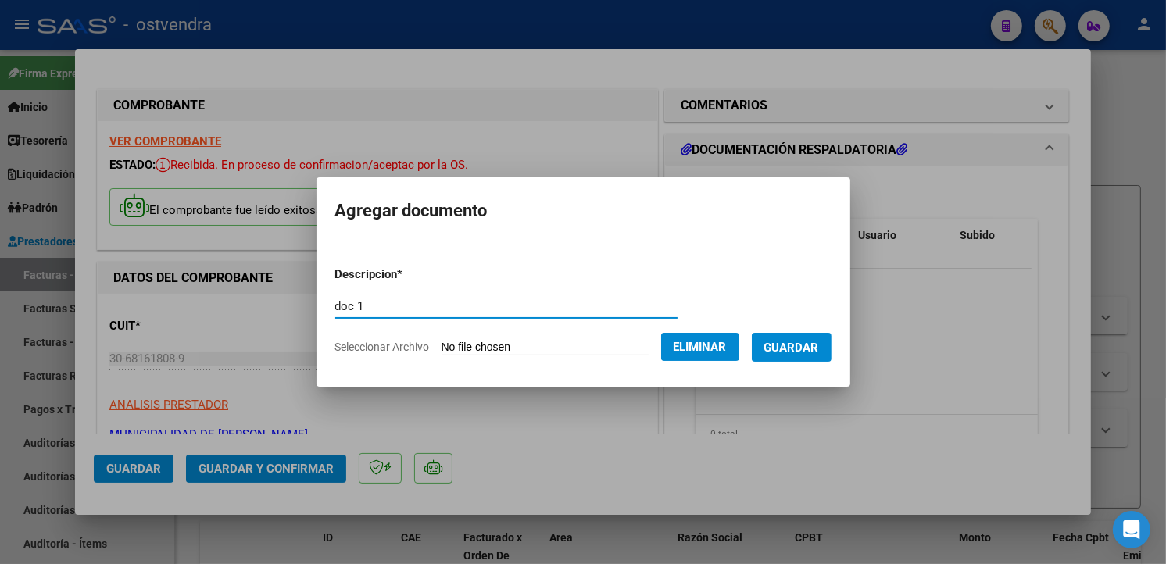
type input "doc 1"
click at [772, 342] on span "Guardar" at bounding box center [792, 348] width 55 height 14
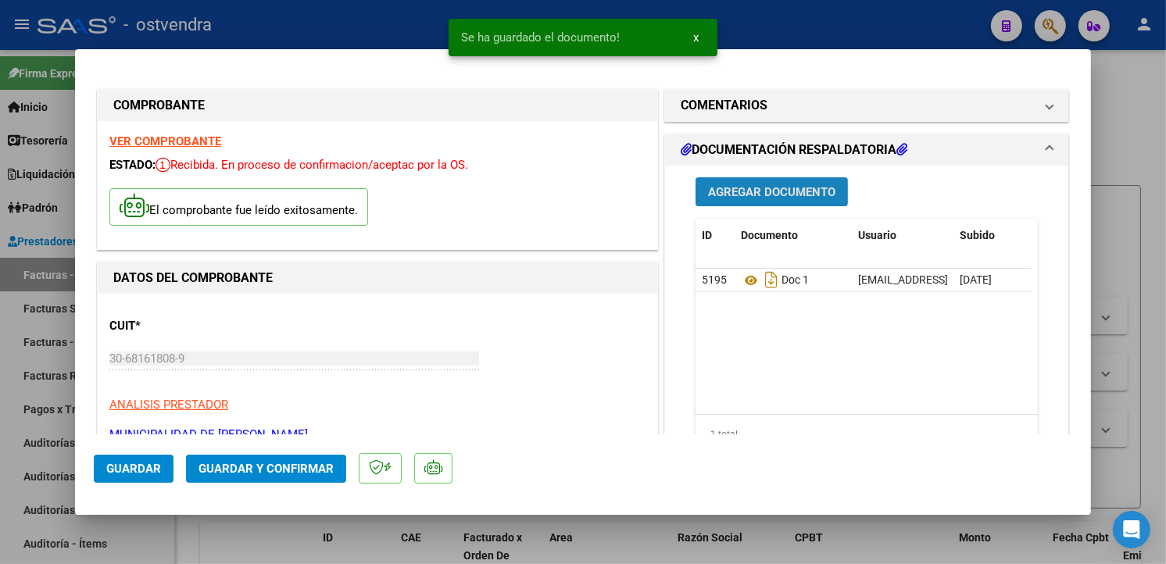
click at [801, 195] on span "Agregar Documento" at bounding box center [771, 192] width 127 height 14
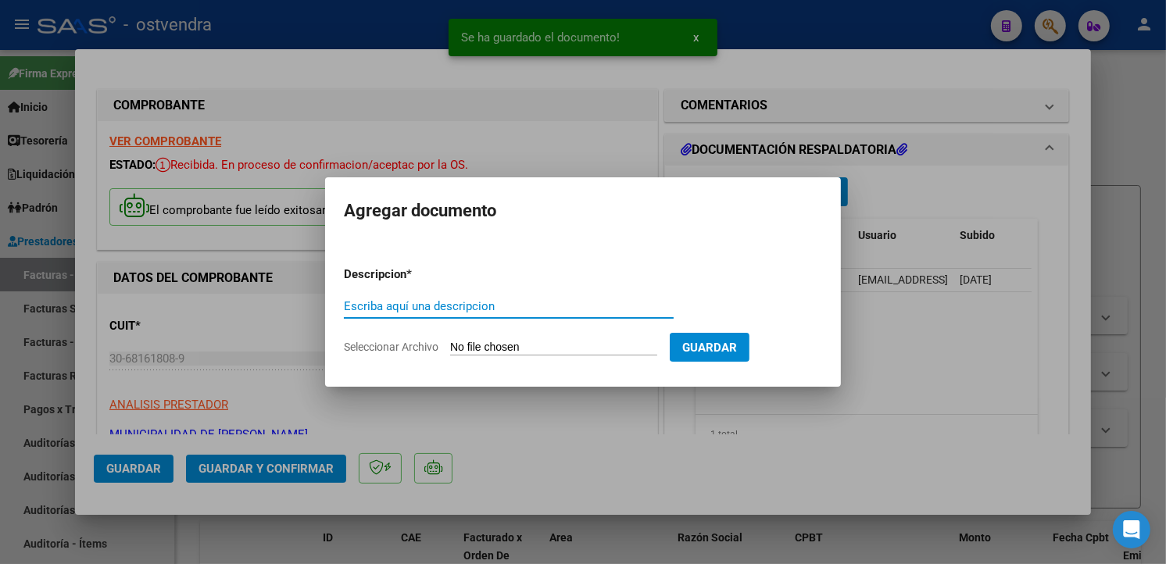
click at [574, 346] on input "Seleccionar Archivo" at bounding box center [553, 348] width 207 height 15
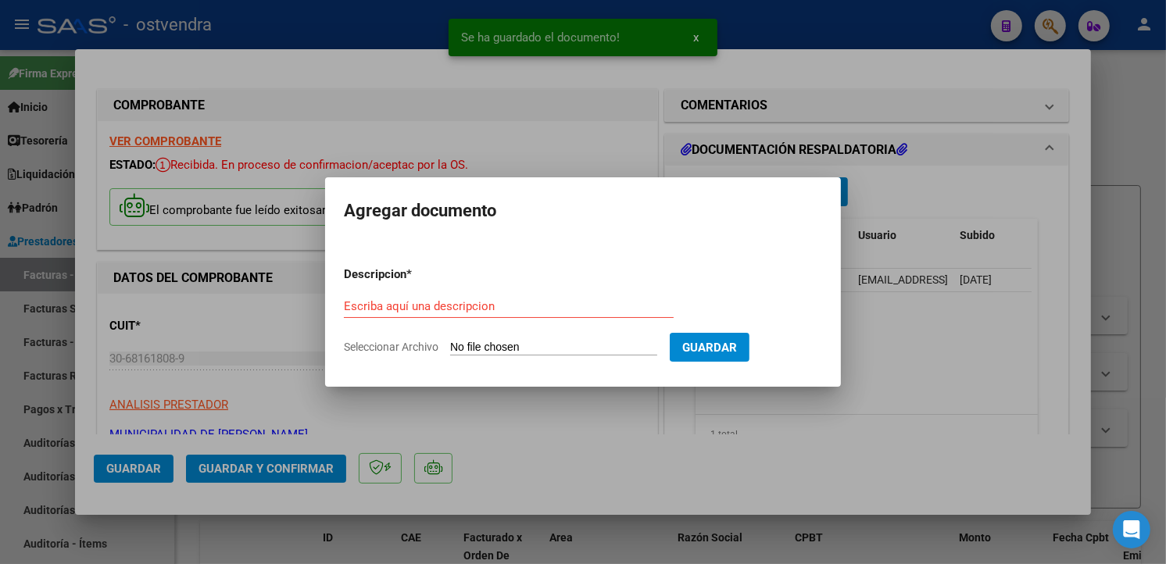
type input "C:\fakepath\doc resp 2 22415.pdf"
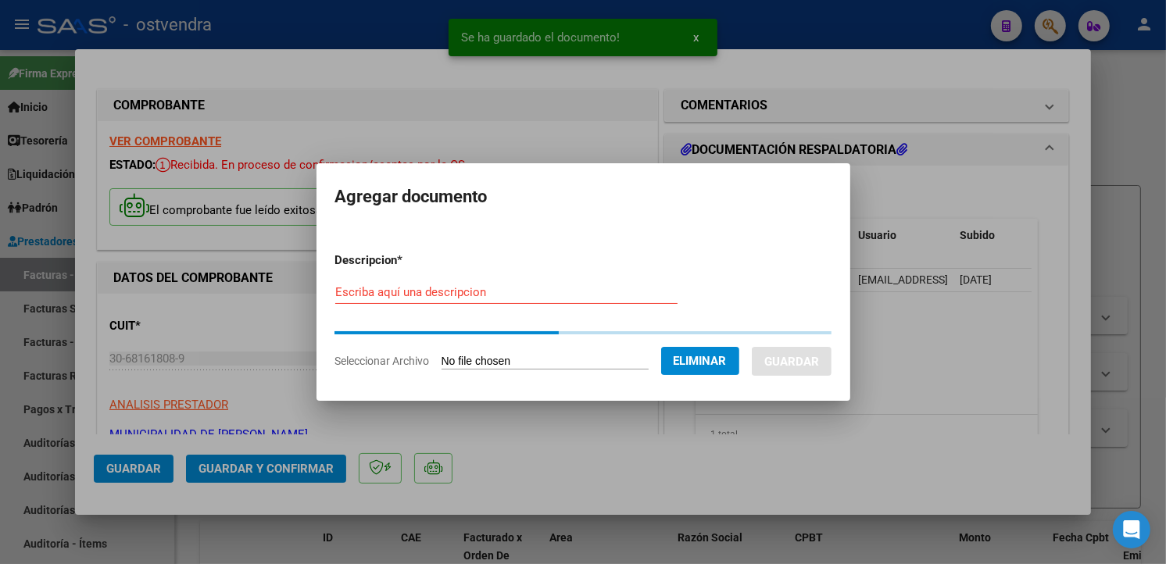
click at [618, 310] on div "Escriba aquí una descripcion" at bounding box center [506, 300] width 342 height 38
click at [611, 295] on input "Escriba aquí una descripcion" at bounding box center [506, 292] width 342 height 14
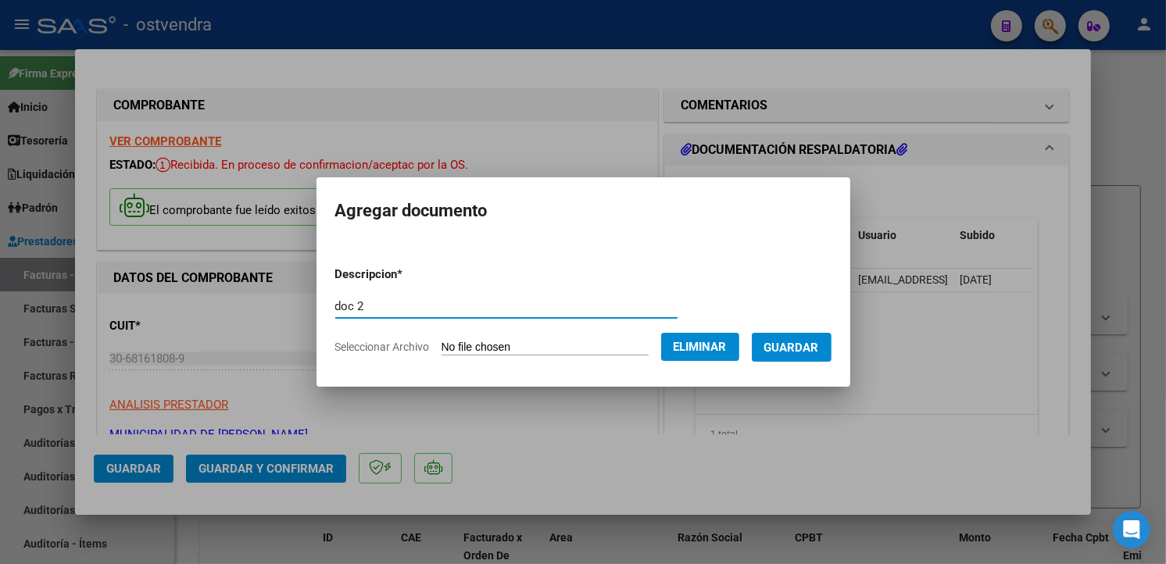
type input "doc 2"
click at [784, 346] on span "Guardar" at bounding box center [792, 348] width 55 height 14
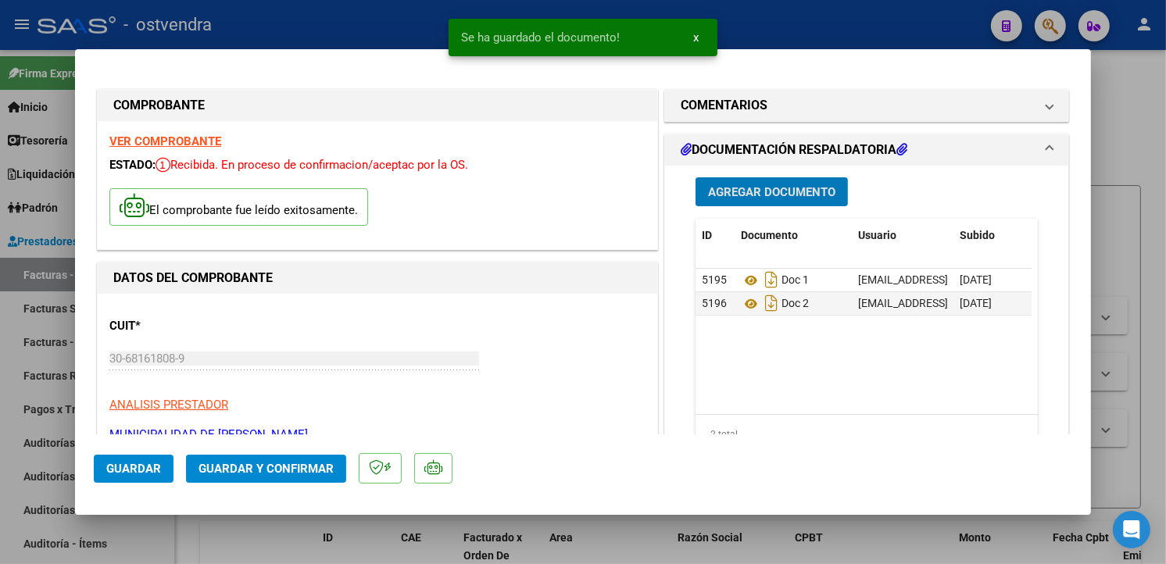
click at [315, 460] on button "Guardar y Confirmar" at bounding box center [266, 469] width 160 height 28
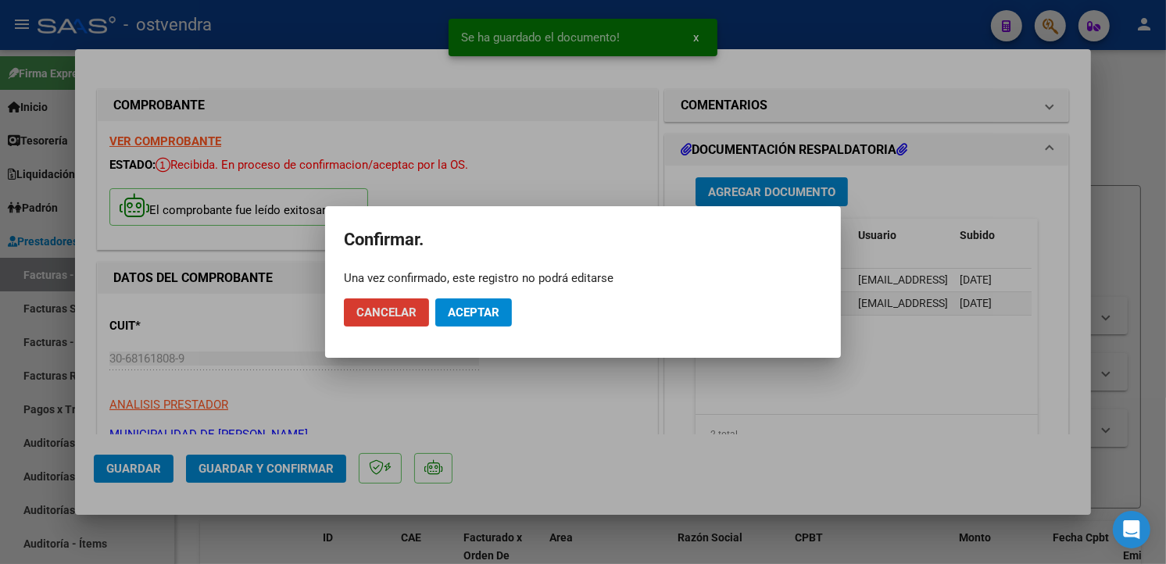
click at [454, 315] on span "Aceptar" at bounding box center [474, 313] width 52 height 14
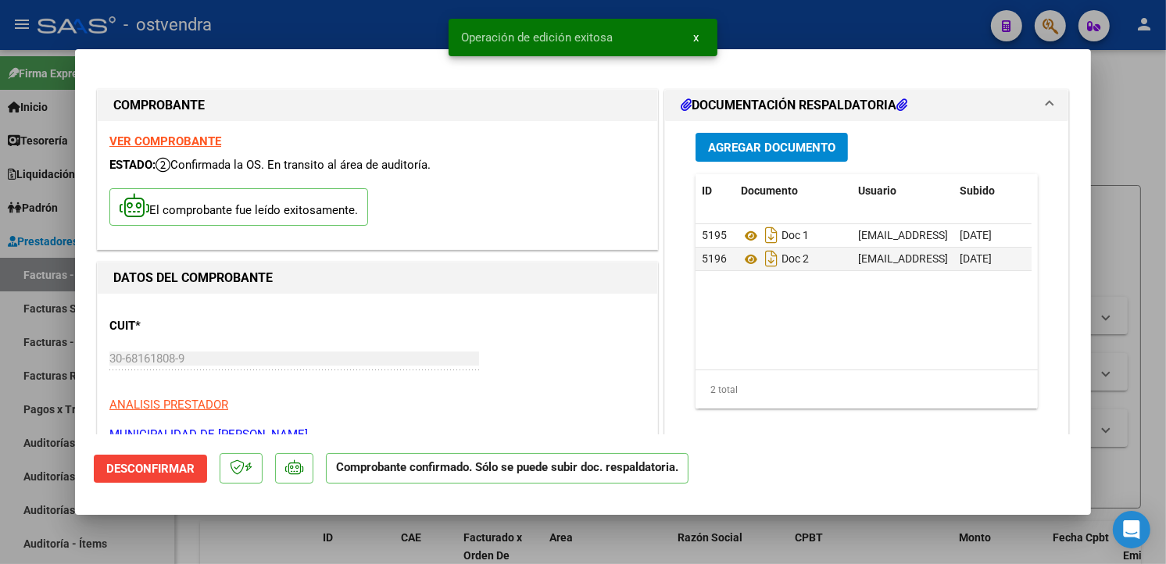
click at [56, 297] on div at bounding box center [583, 282] width 1166 height 564
type input "$ 0,00"
click at [70, 315] on link "Facturas Sin Auditar" at bounding box center [87, 309] width 174 height 34
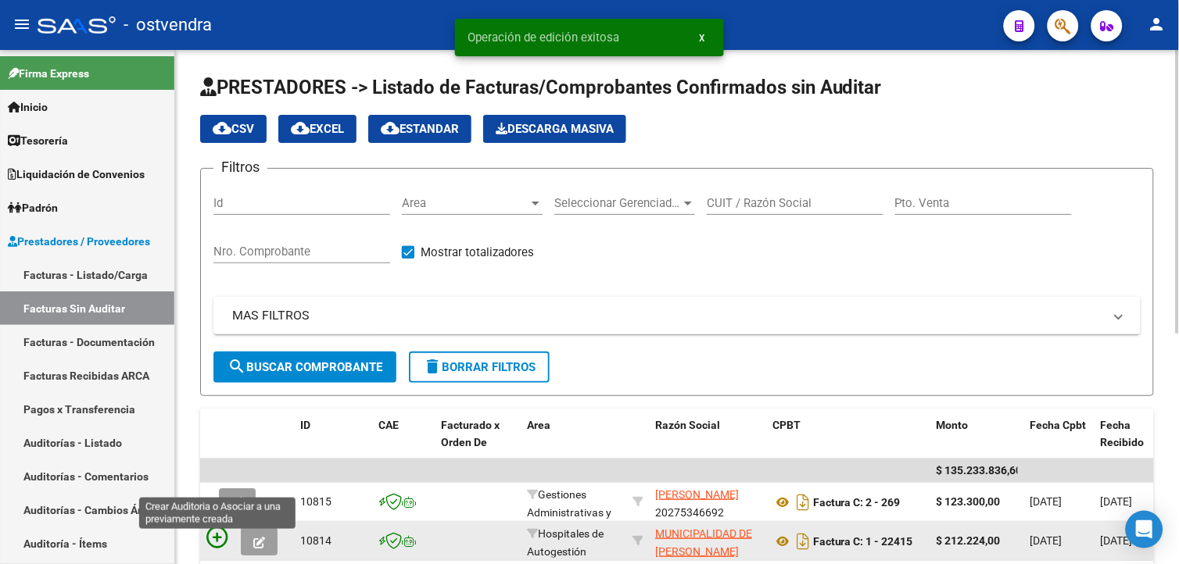
click at [228, 537] on icon at bounding box center [217, 538] width 22 height 22
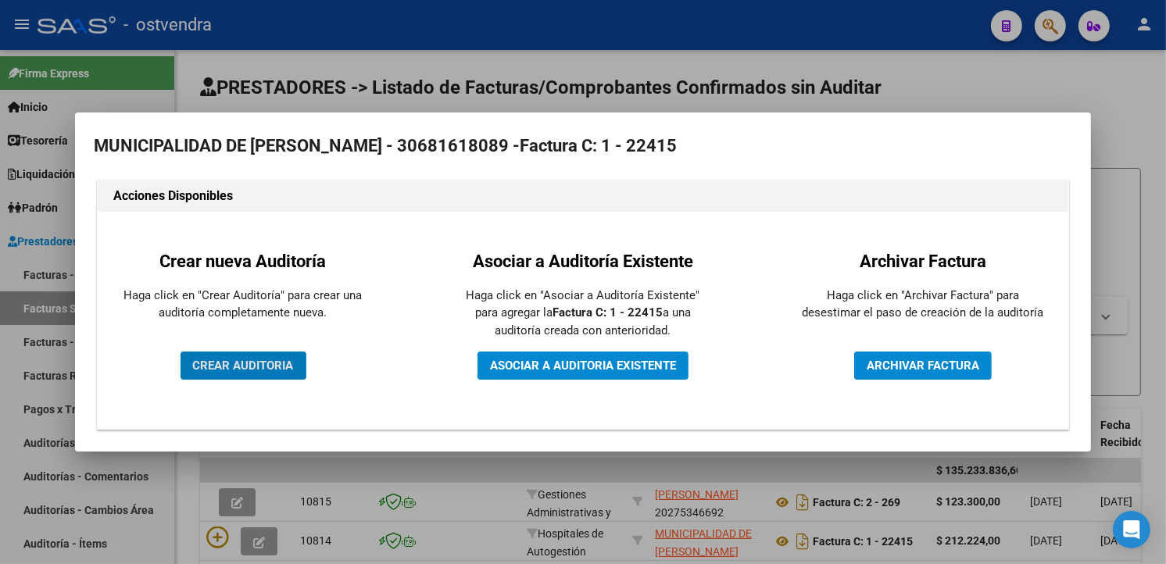
click at [276, 366] on span "CREAR AUDITORIA" at bounding box center [243, 366] width 101 height 14
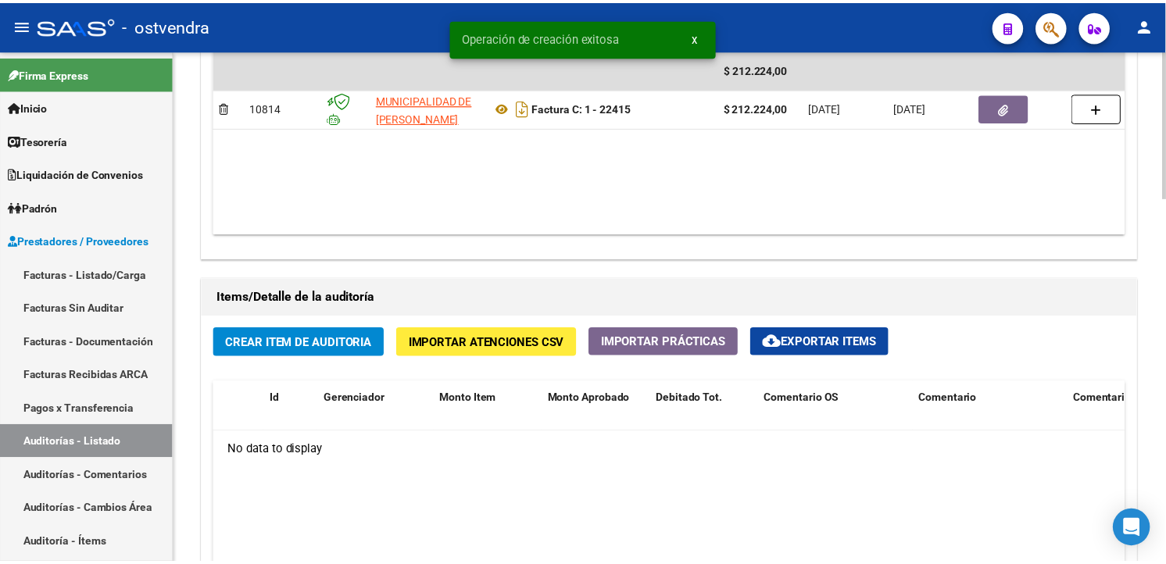
scroll to position [1011, 0]
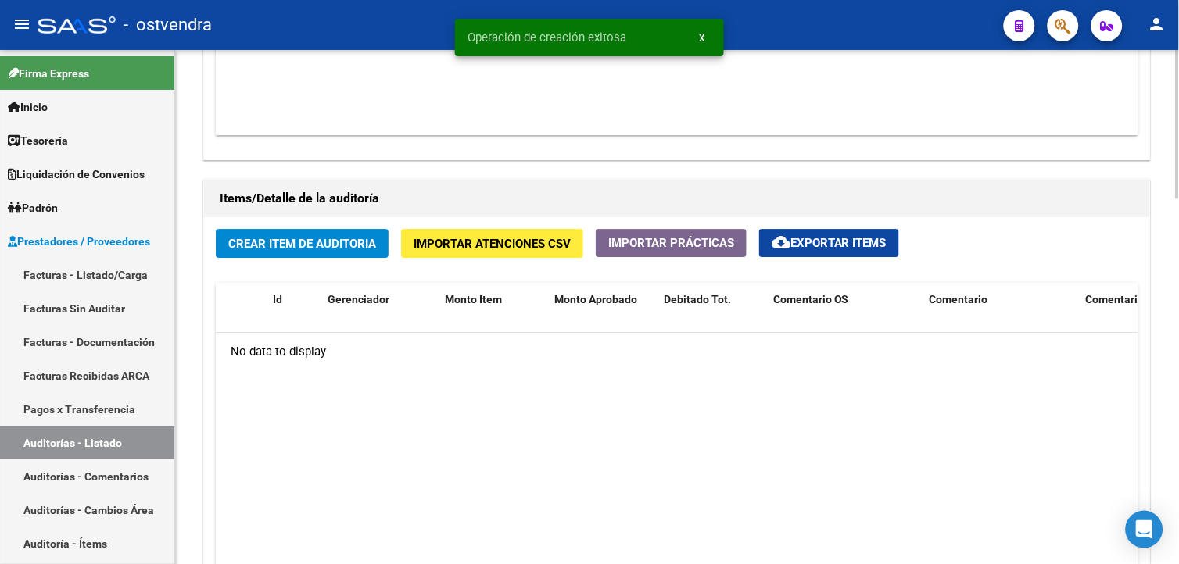
click at [428, 247] on span "Importar Atenciones CSV" at bounding box center [492, 244] width 157 height 14
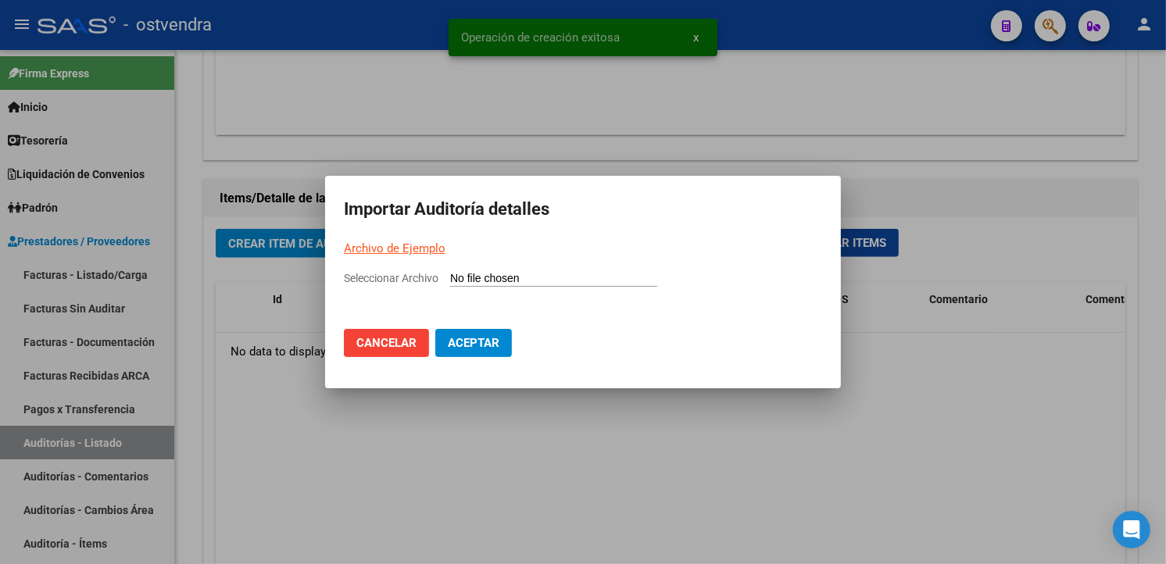
click at [425, 251] on link "Archivo de Ejemplo" at bounding box center [395, 249] width 102 height 14
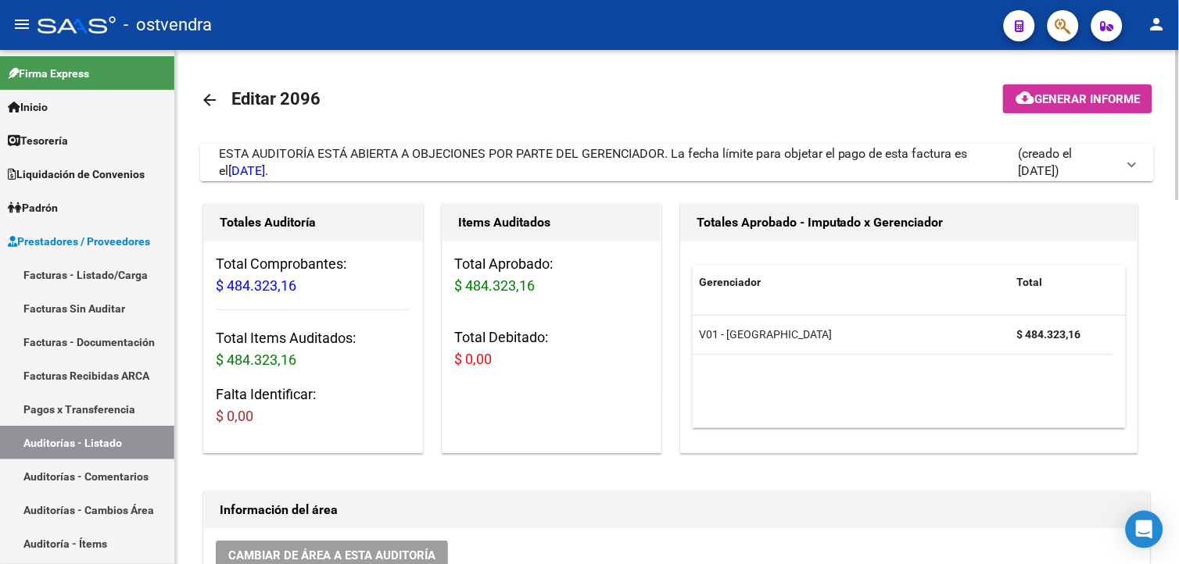
click at [619, 166] on div "ESTA AUDITORÍA ESTÁ ABIERTA A OBJECIONES POR PARTE DEL GERENCIADOR. La fecha lí…" at bounding box center [618, 162] width 799 height 34
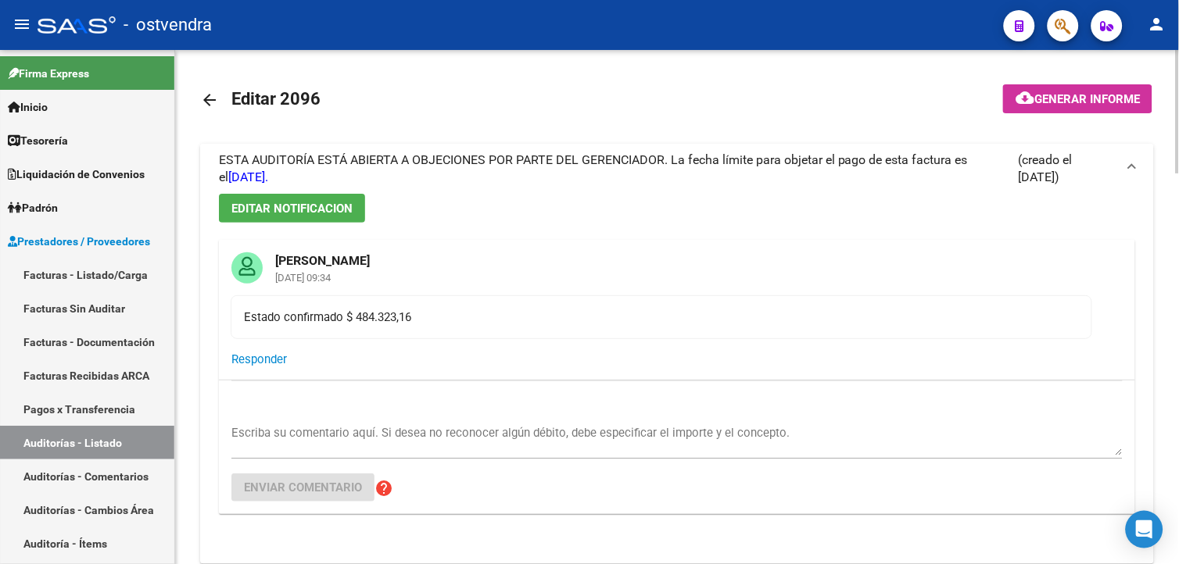
click at [619, 166] on span "ESTA AUDITORÍA ESTÁ ABIERTA A OBJECIONES POR PARTE DEL GERENCIADOR. La fecha lí…" at bounding box center [593, 168] width 749 height 32
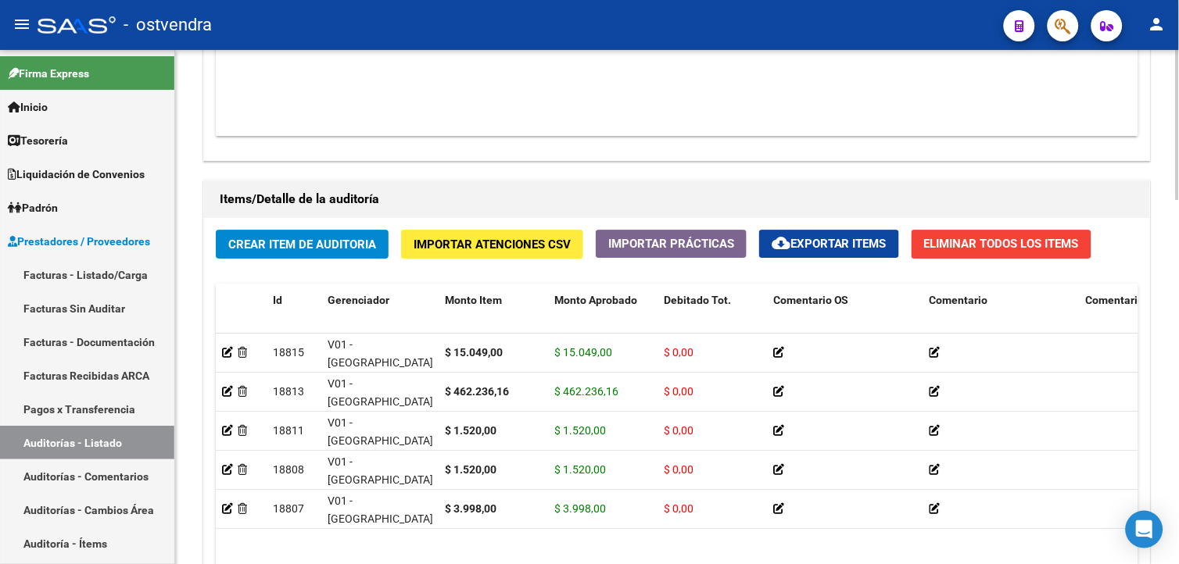
scroll to position [1249, 0]
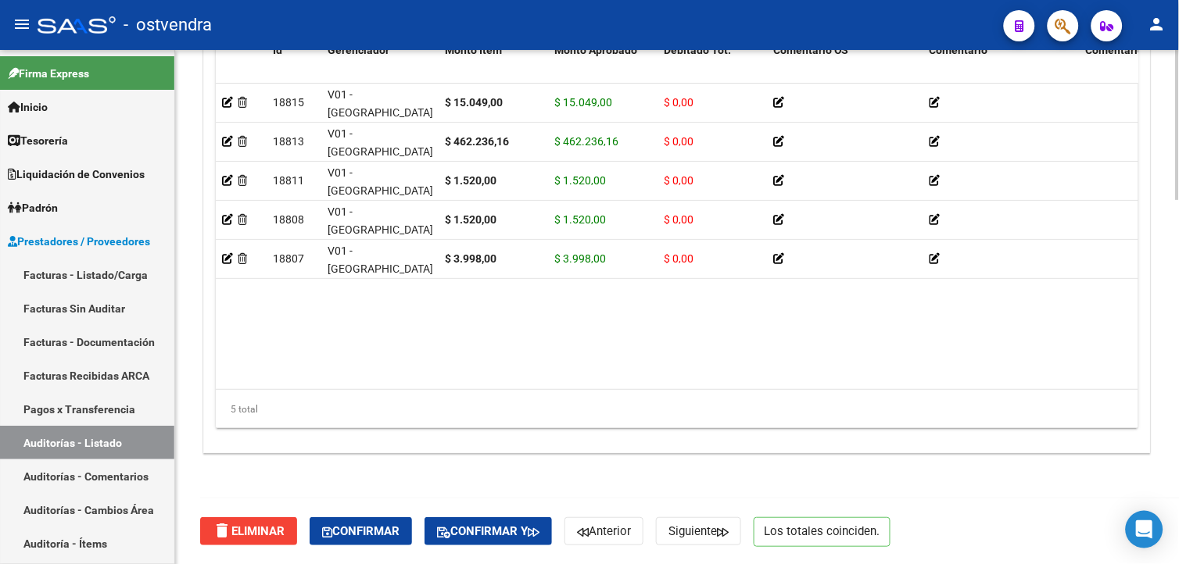
click at [1161, 564] on html "menu - ostvendra person Firma Express Inicio Calendario SSS Instructivos Contac…" at bounding box center [589, 282] width 1179 height 564
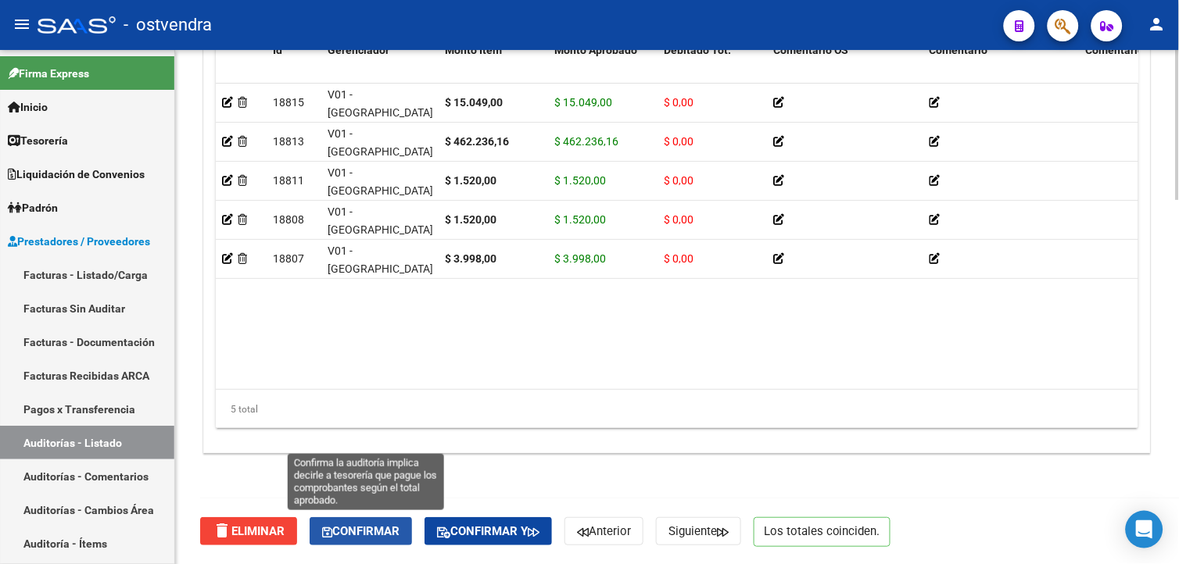
click at [399, 538] on button "Confirmar" at bounding box center [361, 532] width 102 height 28
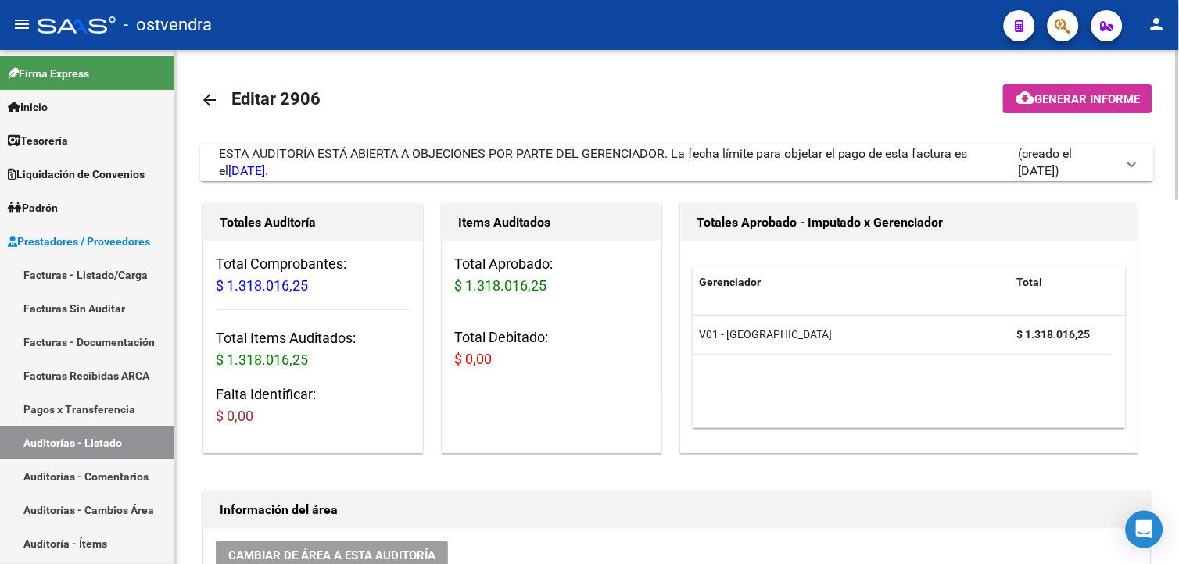
click at [628, 167] on div "ESTA AUDITORÍA ESTÁ ABIERTA A OBJECIONES POR PARTE DEL GERENCIADOR. La fecha lí…" at bounding box center [618, 162] width 799 height 34
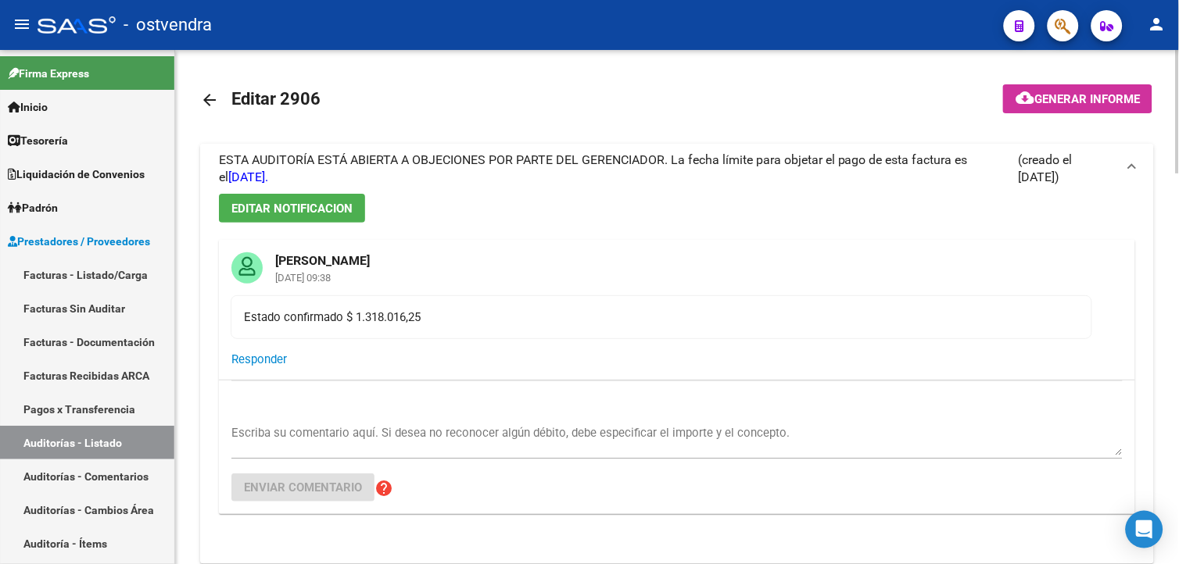
click at [628, 167] on span "ESTA AUDITORÍA ESTÁ ABIERTA A OBJECIONES POR PARTE DEL GERENCIADOR. La fecha lí…" at bounding box center [593, 168] width 749 height 32
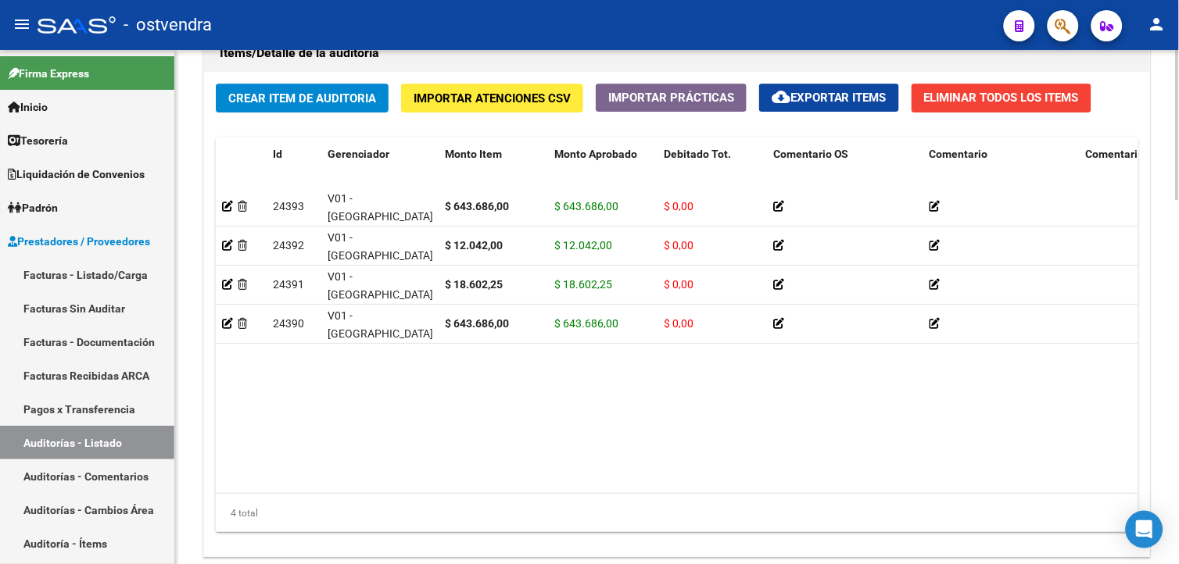
scroll to position [1249, 0]
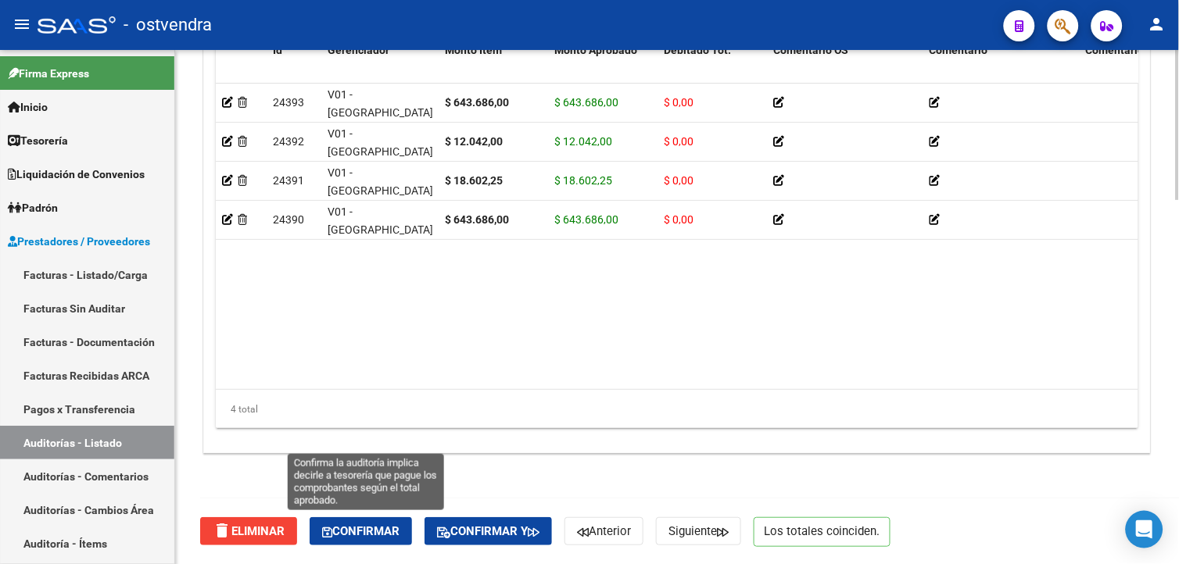
click at [394, 518] on button "Confirmar" at bounding box center [361, 532] width 102 height 28
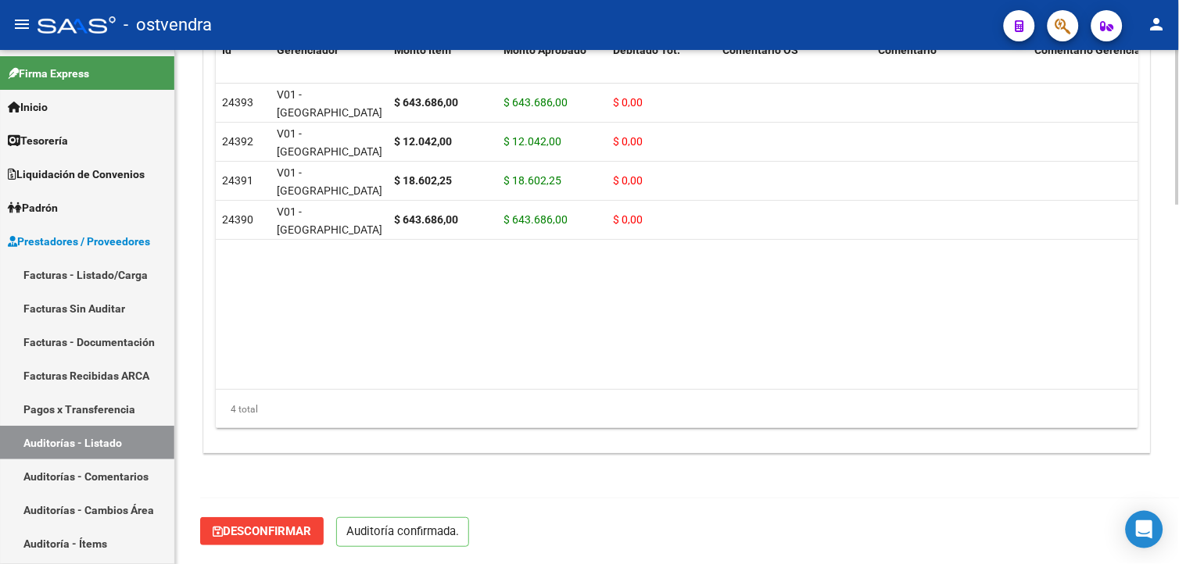
scroll to position [1194, 0]
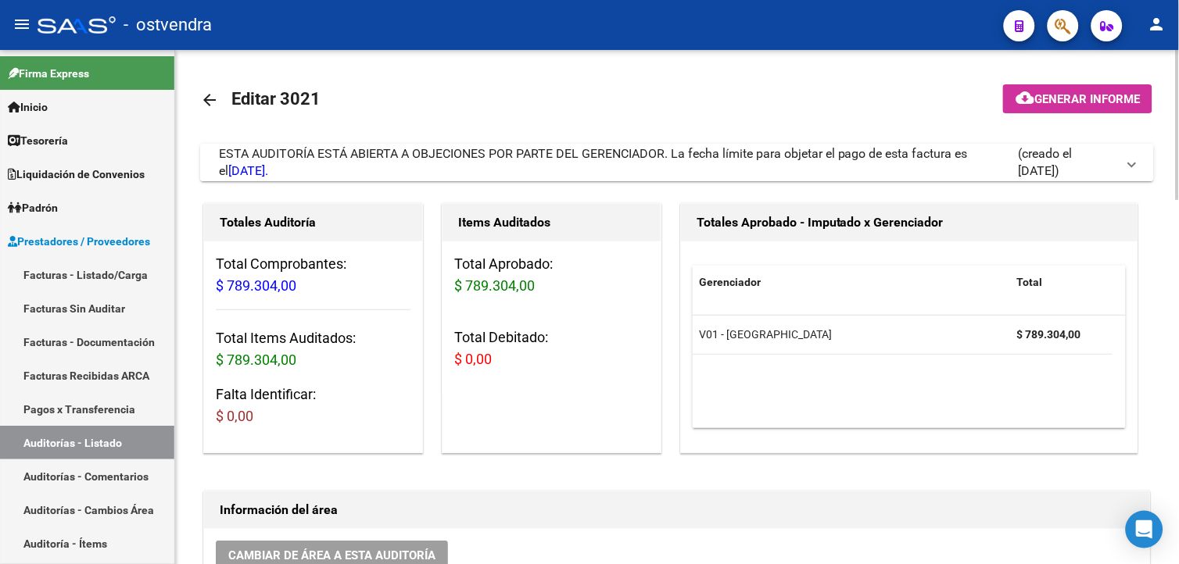
click at [535, 147] on span "ESTA AUDITORÍA ESTÁ ABIERTA A OBJECIONES POR PARTE DEL GERENCIADOR. La fecha lí…" at bounding box center [593, 162] width 749 height 32
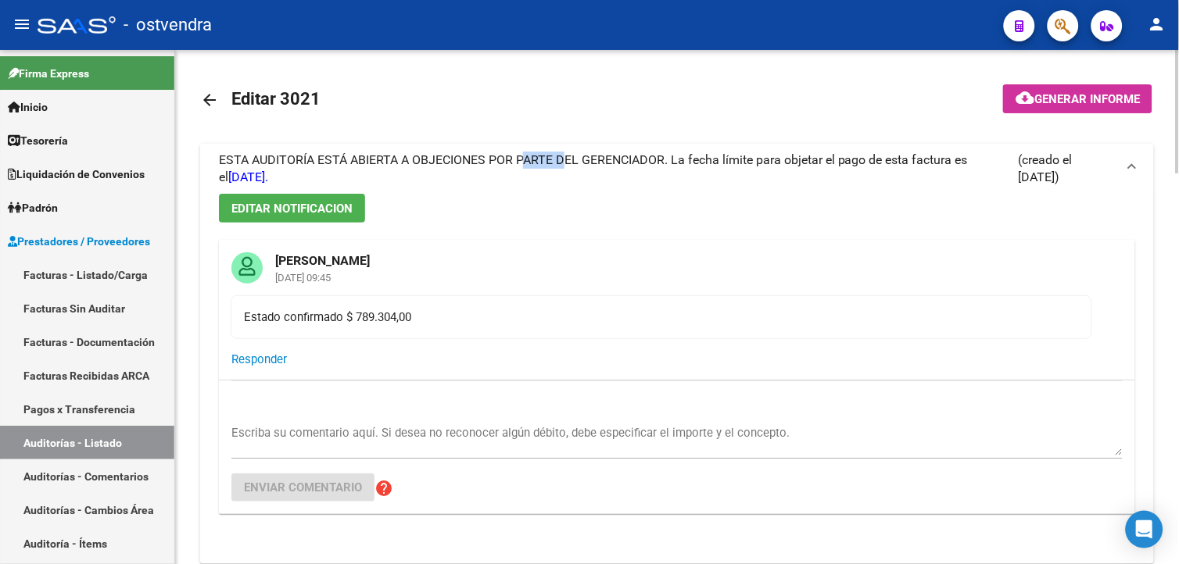
click at [535, 147] on mat-expansion-panel-header "ESTA AUDITORÍA ESTÁ ABIERTA A OBJECIONES POR PARTE DEL GERENCIADOR. La fecha lí…" at bounding box center [677, 169] width 954 height 50
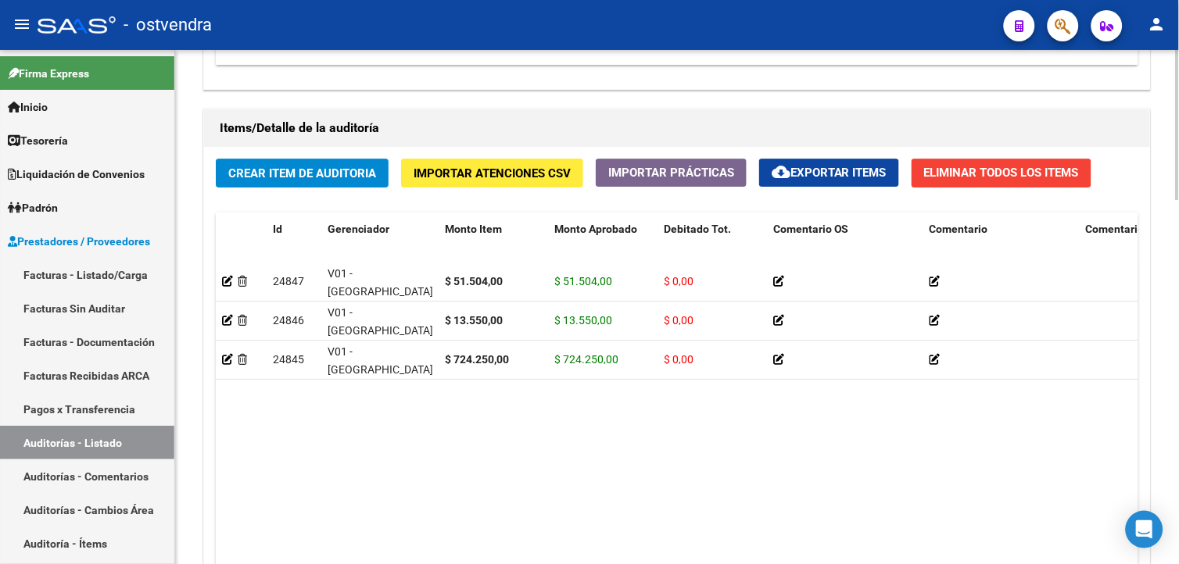
scroll to position [1249, 0]
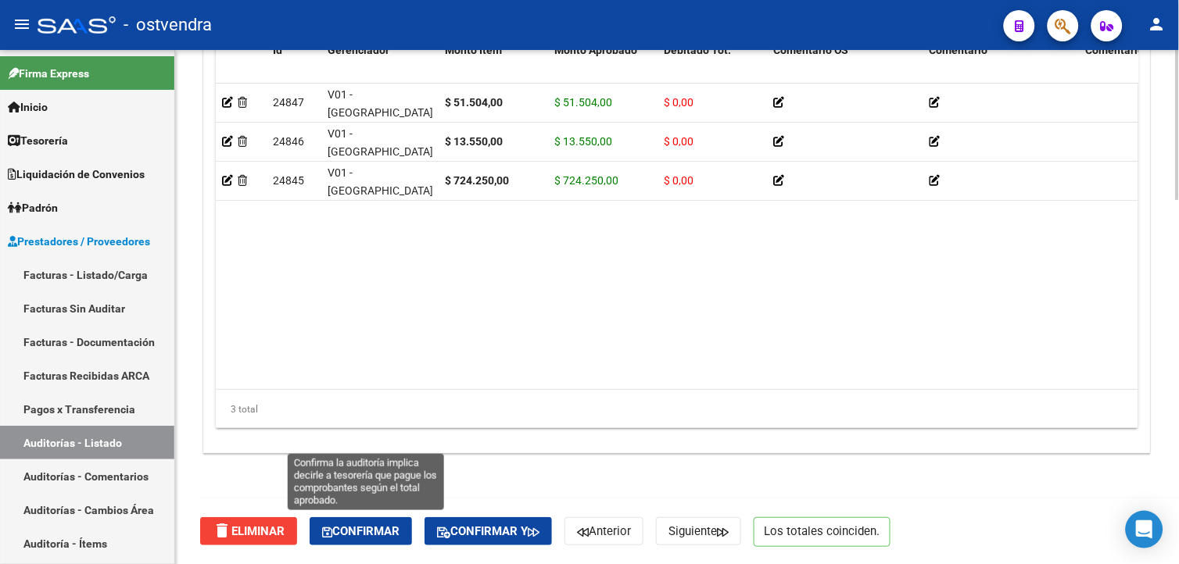
drag, startPoint x: 324, startPoint y: 529, endPoint x: 321, endPoint y: 516, distance: 12.9
click at [323, 525] on button "Confirmar" at bounding box center [361, 532] width 102 height 28
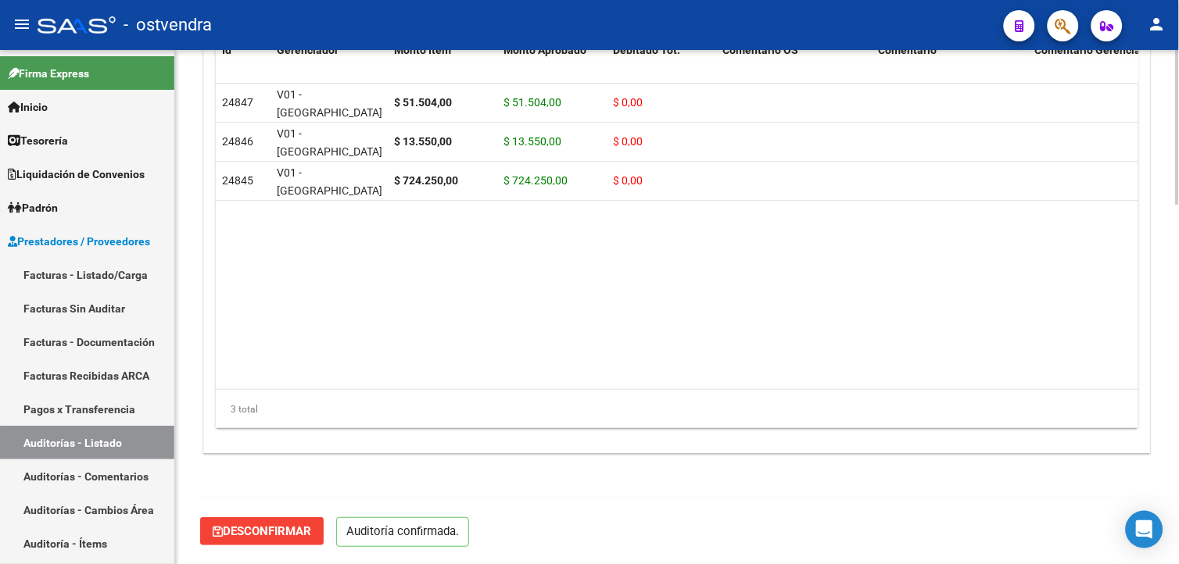
scroll to position [1194, 0]
